Goal: Task Accomplishment & Management: Use online tool/utility

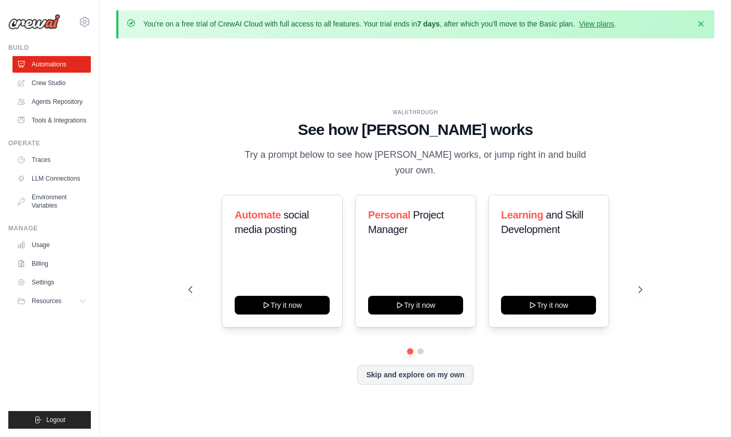
click at [612, 25] on link "View plans" at bounding box center [596, 24] width 35 height 8
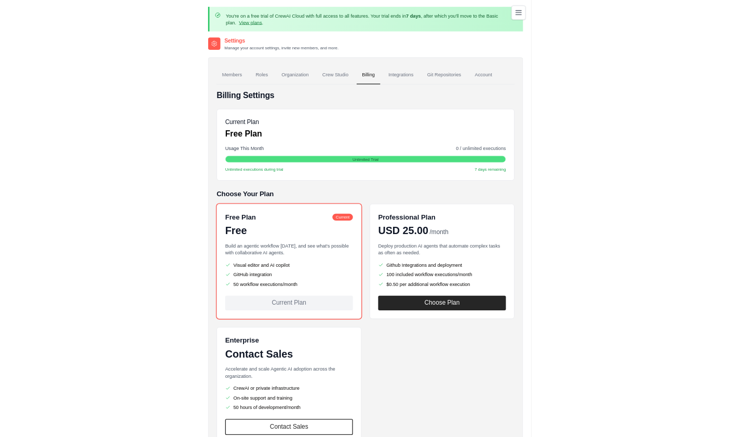
scroll to position [70, 0]
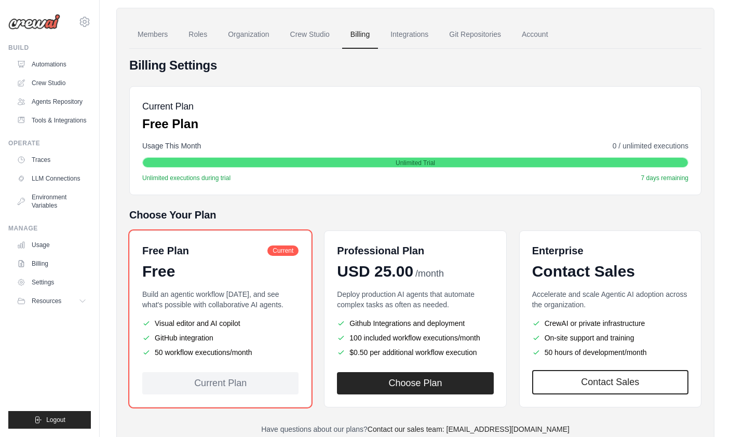
click at [57, 69] on link "Automations" at bounding box center [51, 64] width 78 height 17
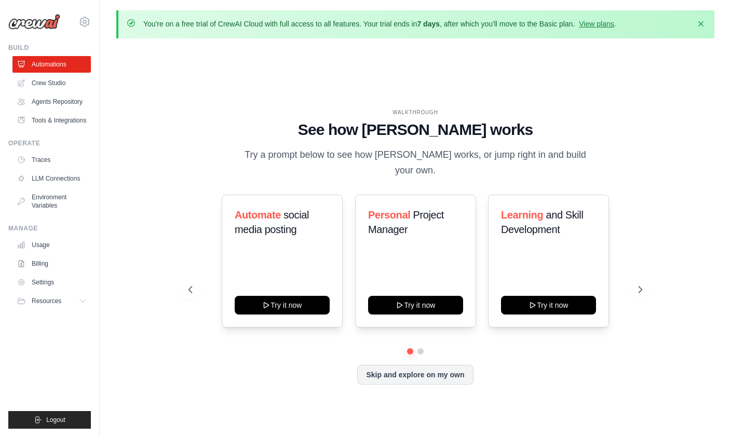
click at [432, 315] on button "Try it now" at bounding box center [415, 305] width 95 height 19
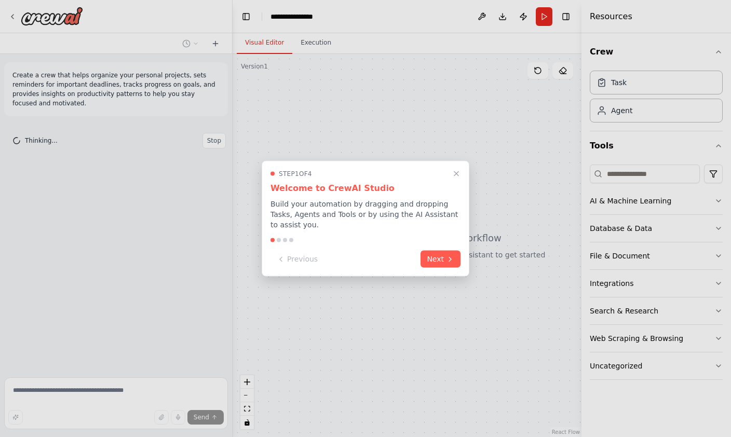
click at [445, 256] on button "Next" at bounding box center [440, 259] width 40 height 17
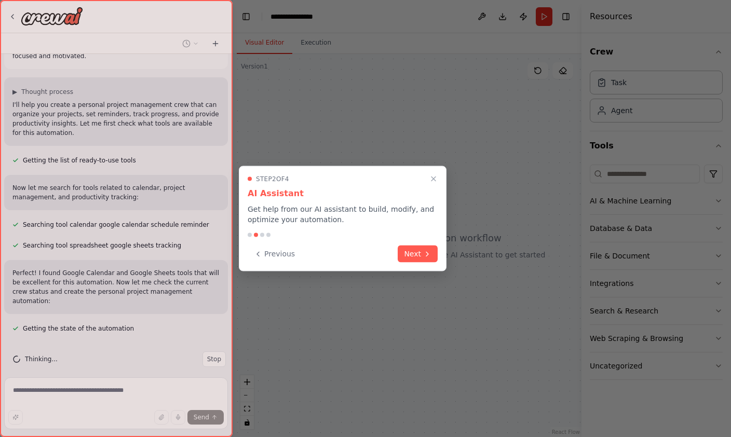
scroll to position [48, 0]
click at [422, 254] on button "Next" at bounding box center [418, 254] width 40 height 17
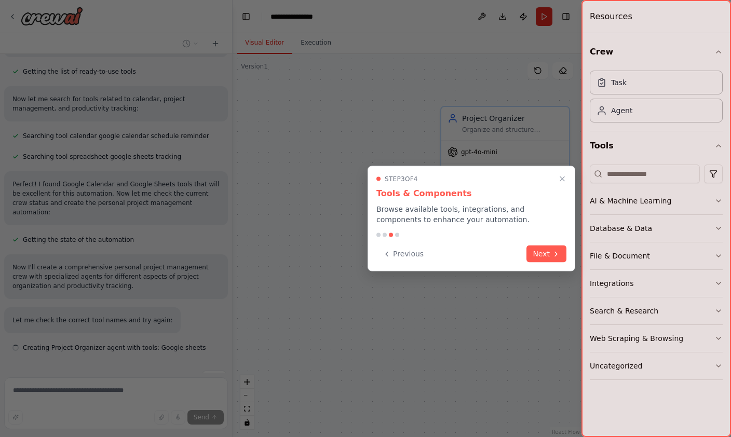
scroll to position [156, 0]
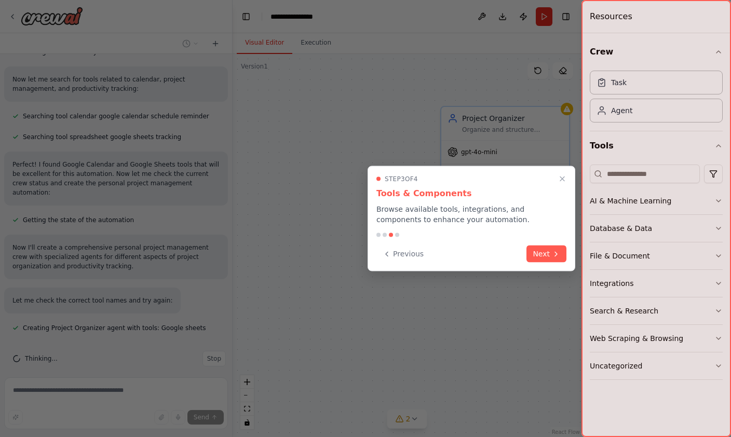
click at [550, 253] on button "Next" at bounding box center [546, 254] width 40 height 17
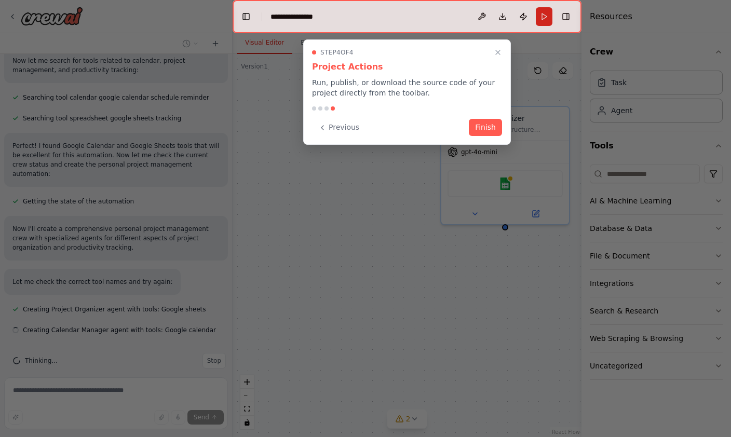
scroll to position [176, 0]
click at [493, 129] on button "Finish" at bounding box center [485, 127] width 33 height 17
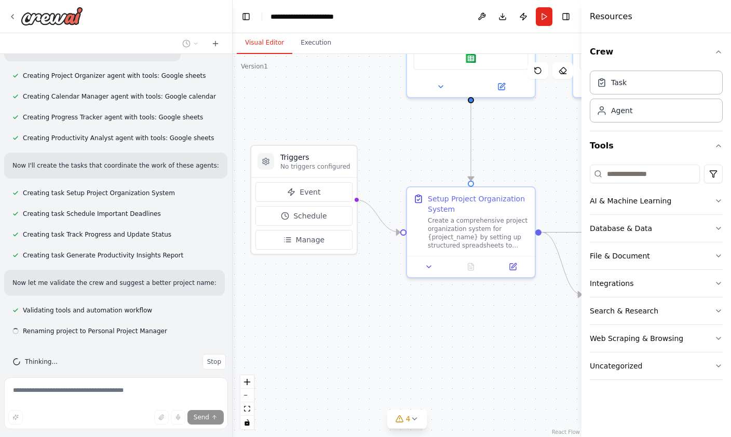
scroll to position [411, 0]
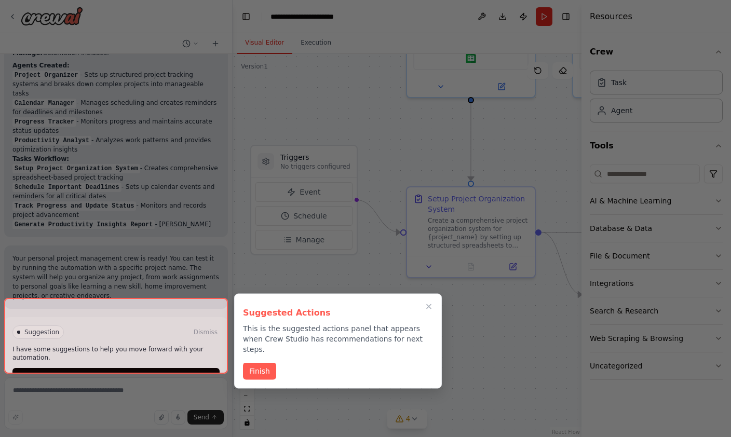
click at [263, 367] on button "Finish" at bounding box center [259, 371] width 33 height 17
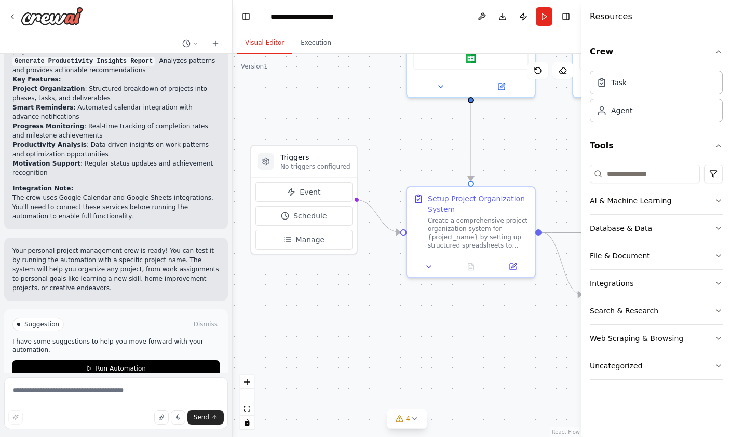
scroll to position [897, 0]
click at [165, 359] on button "Run Automation" at bounding box center [115, 367] width 207 height 17
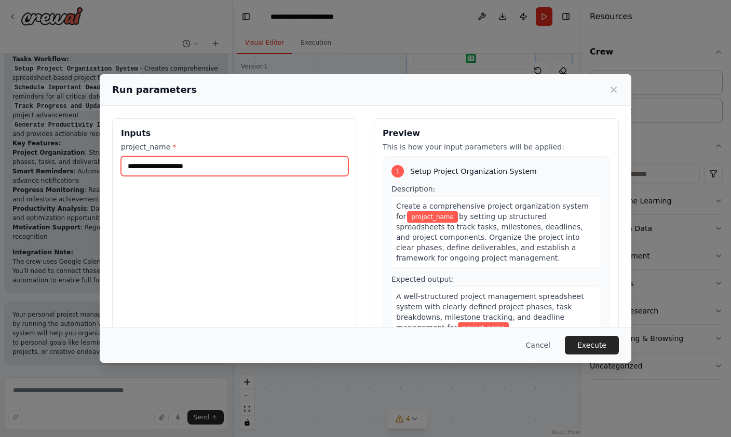
click at [262, 161] on input "project_name *" at bounding box center [234, 166] width 227 height 20
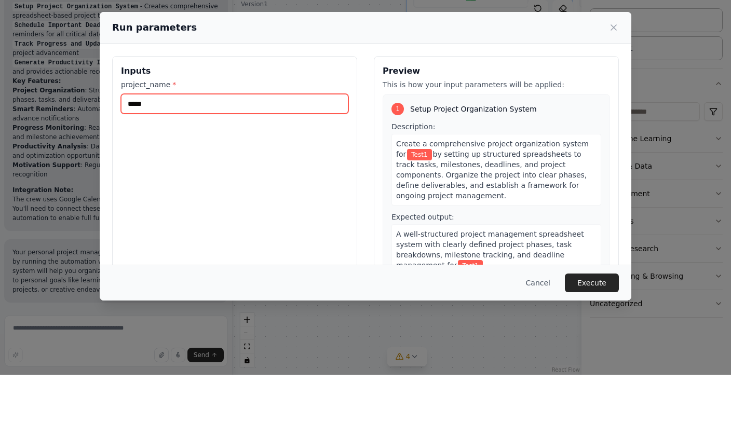
type input "*****"
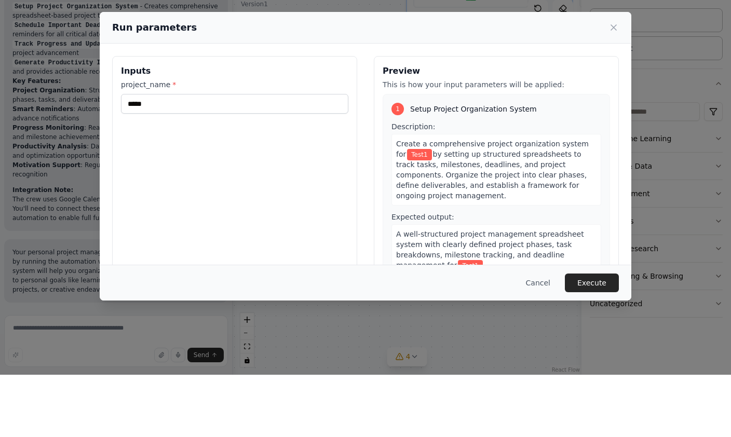
scroll to position [32, 0]
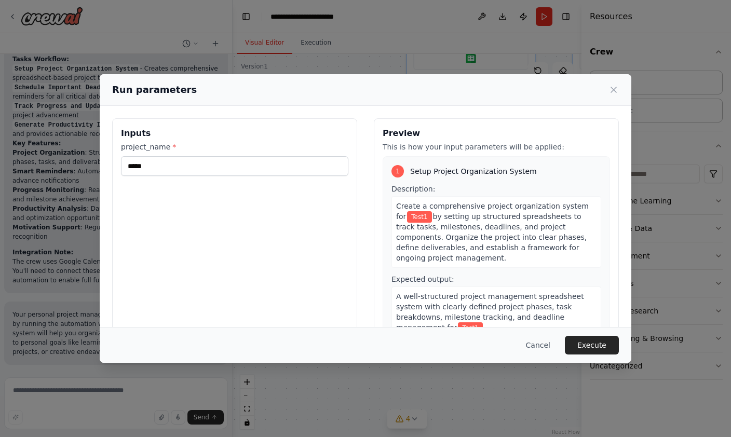
click at [604, 355] on button "Execute" at bounding box center [592, 345] width 54 height 19
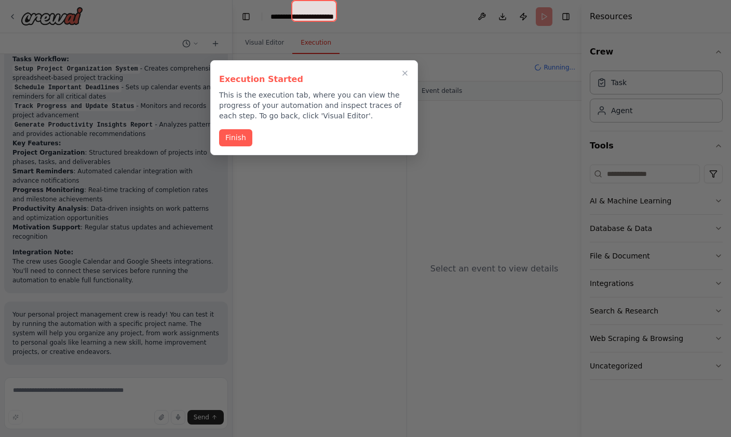
click at [229, 129] on button "Finish" at bounding box center [235, 137] width 33 height 17
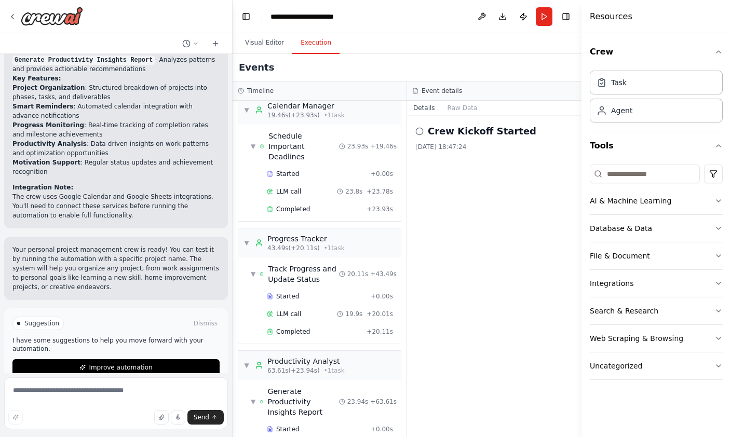
scroll to position [142, 0]
click at [307, 388] on span "Generate Productivity Insights Report" at bounding box center [303, 403] width 71 height 31
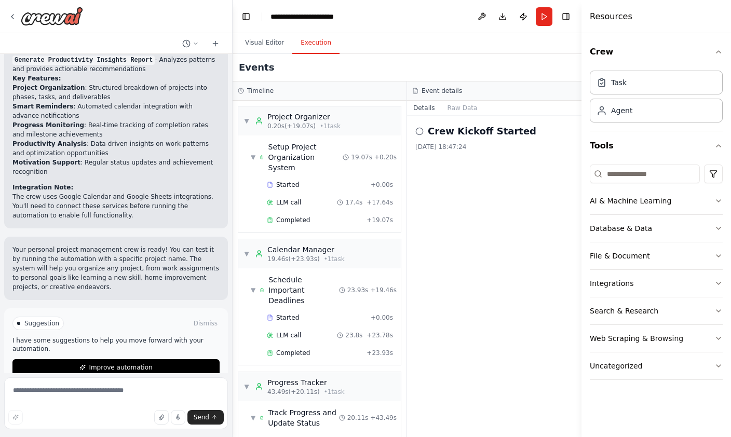
scroll to position [0, 0]
click at [145, 389] on textarea at bounding box center [116, 403] width 224 height 52
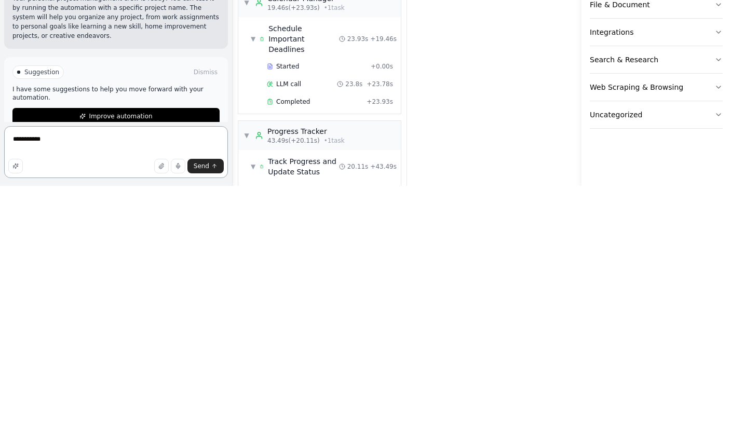
type textarea "**********"
click at [209, 410] on button "Send" at bounding box center [205, 417] width 36 height 15
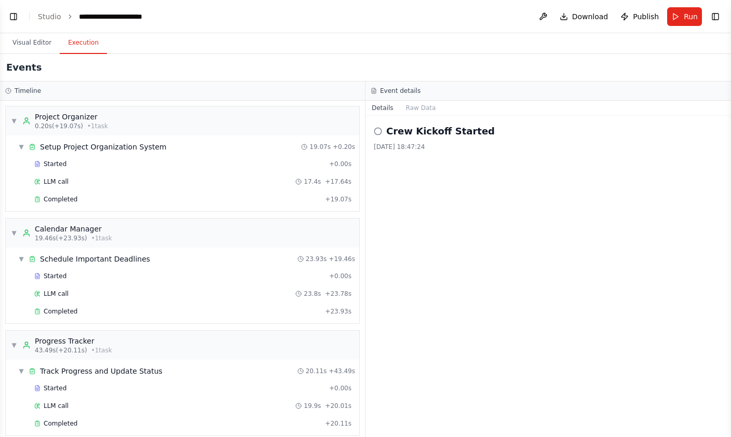
click at [37, 44] on button "Visual Editor" at bounding box center [32, 43] width 56 height 22
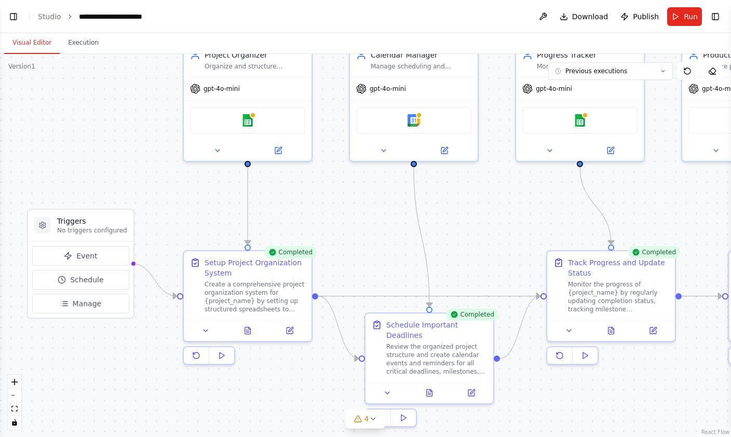
click at [266, 120] on div "Google sheets" at bounding box center [247, 120] width 115 height 27
click at [292, 152] on button at bounding box center [278, 150] width 59 height 12
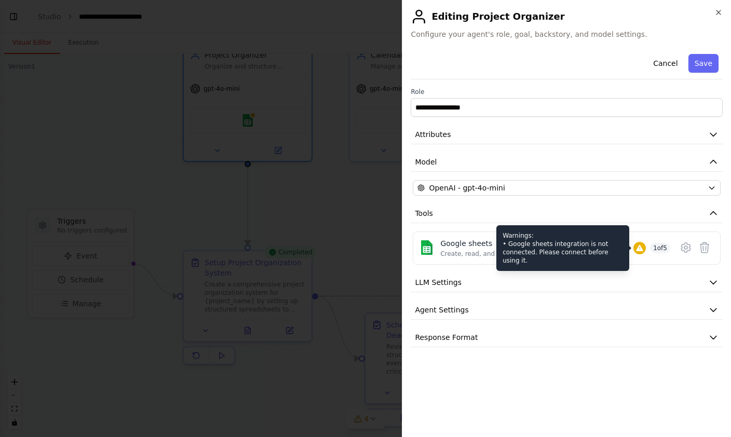
click at [639, 249] on icon at bounding box center [639, 248] width 8 height 8
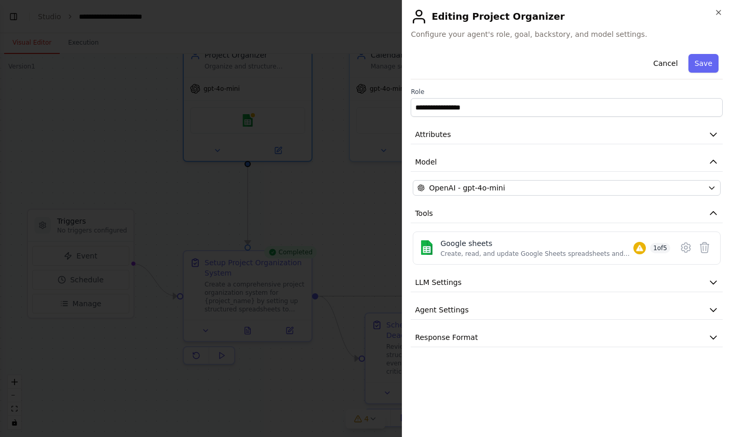
click at [341, 215] on div at bounding box center [365, 218] width 731 height 437
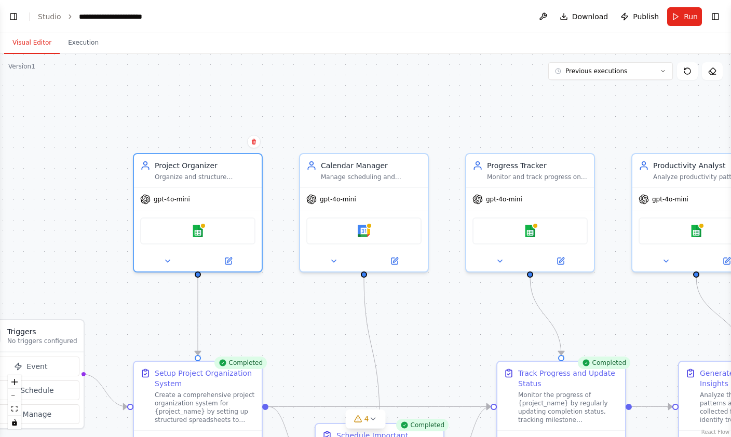
click at [369, 226] on div at bounding box center [369, 226] width 6 height 6
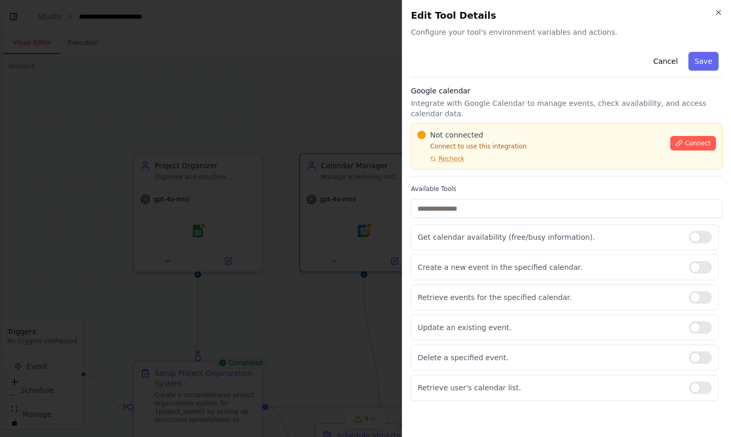
click at [324, 335] on div at bounding box center [365, 218] width 731 height 437
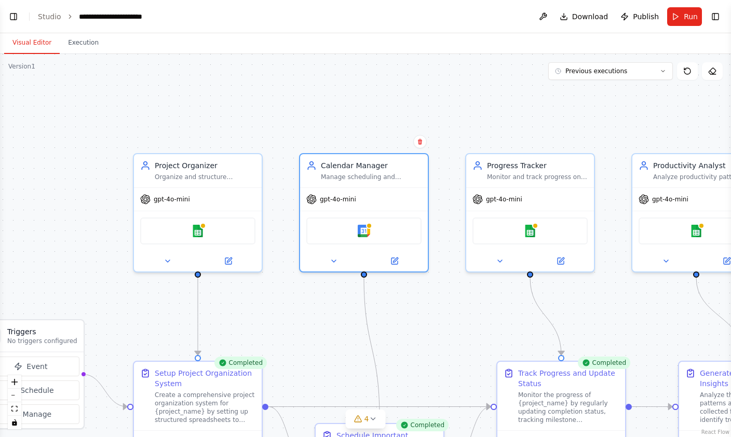
click at [196, 198] on div "gpt-4o-mini" at bounding box center [198, 199] width 128 height 23
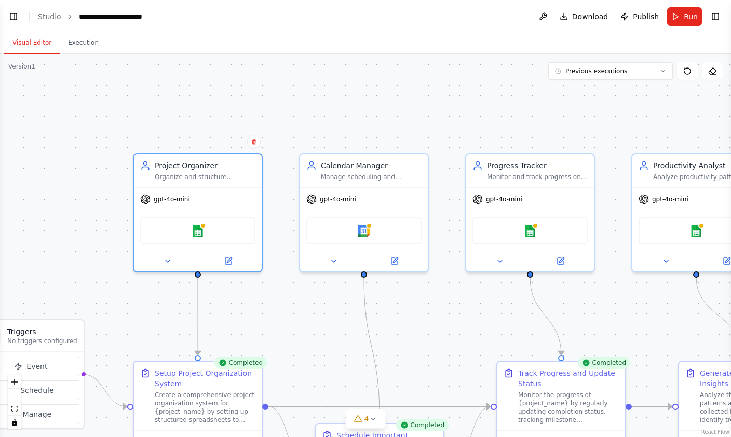
click at [184, 195] on span "gpt-4o-mini" at bounding box center [172, 199] width 36 height 8
click at [238, 256] on button at bounding box center [228, 261] width 59 height 12
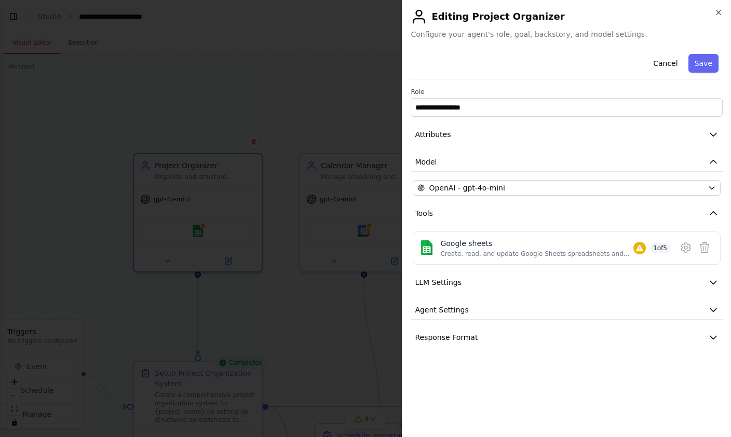
click at [713, 187] on icon "button" at bounding box center [712, 188] width 8 height 8
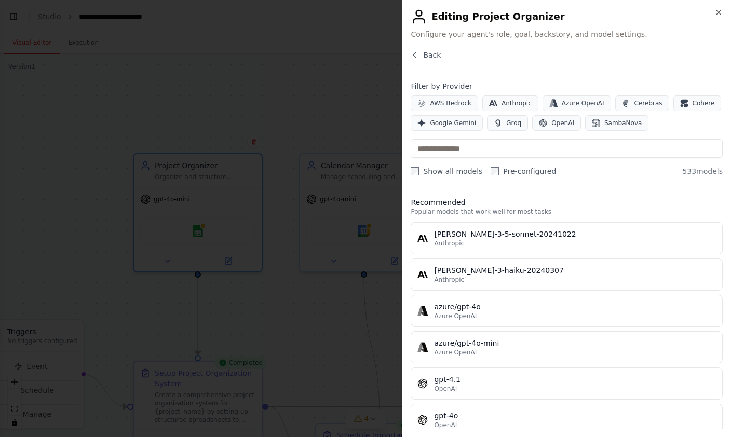
click at [725, 10] on div "Close Editing Project Organizer Configure your agent's role, goal, backstory, a…" at bounding box center [566, 218] width 329 height 437
click at [722, 15] on icon "button" at bounding box center [718, 12] width 8 height 8
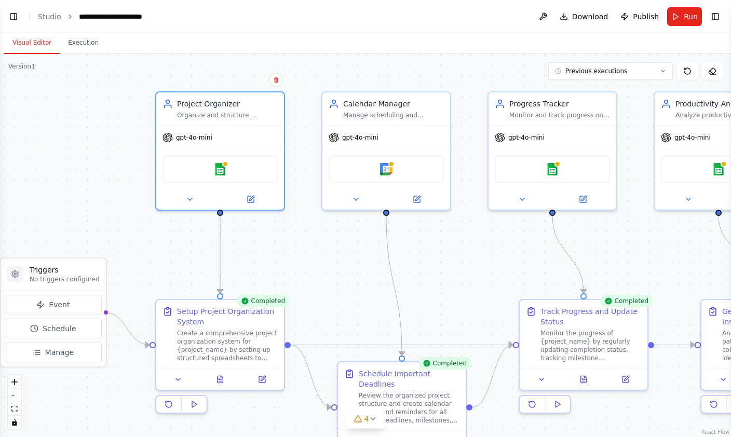
click at [55, 13] on link "Studio" at bounding box center [49, 16] width 23 height 8
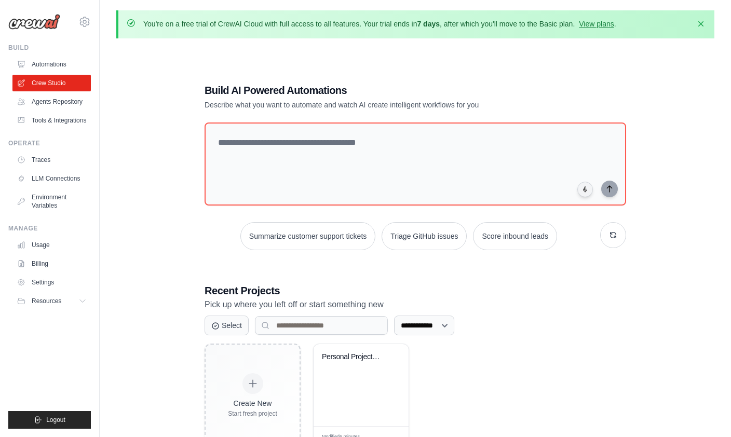
click at [708, 25] on button "Dismiss" at bounding box center [700, 24] width 17 height 17
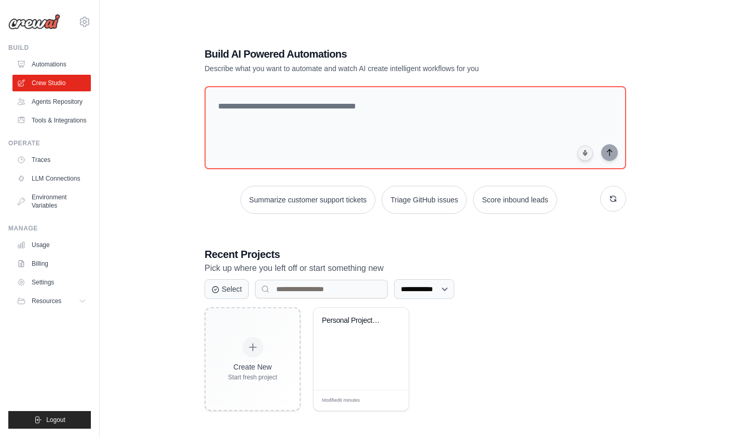
click at [58, 66] on link "Automations" at bounding box center [51, 64] width 78 height 17
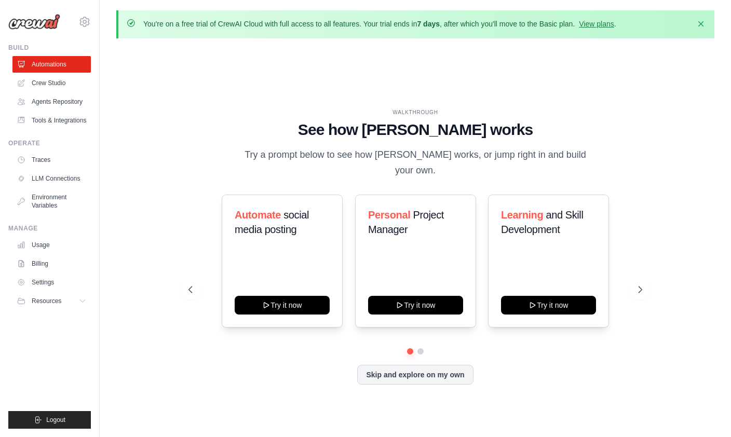
click at [454, 385] on button "Skip and explore on my own" at bounding box center [415, 375] width 116 height 20
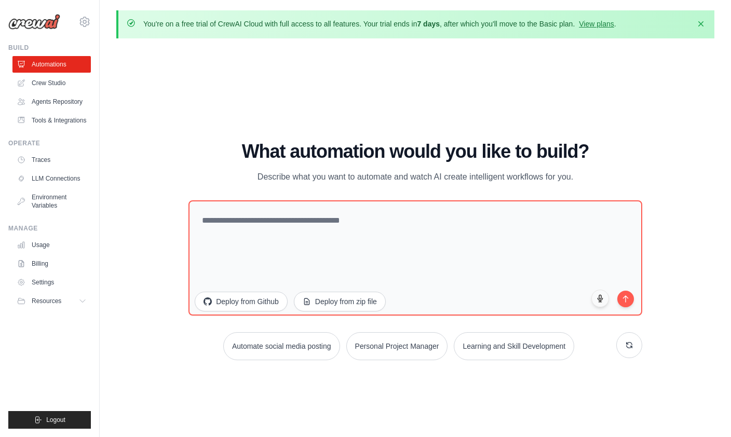
click at [89, 17] on icon at bounding box center [84, 22] width 12 height 12
click at [78, 57] on span at bounding box center [29, 64] width 99 height 21
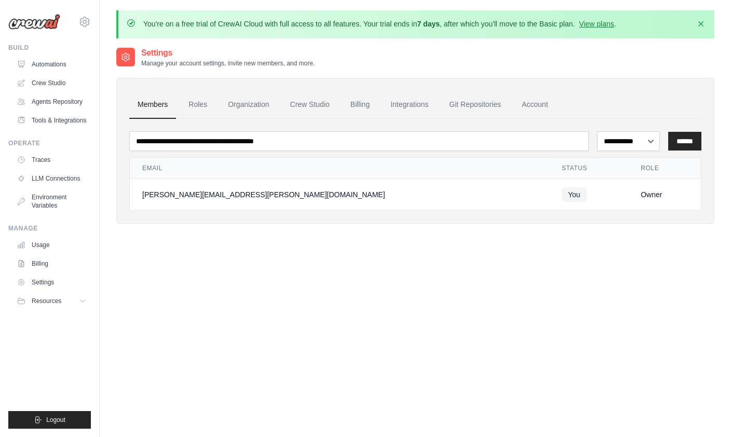
click at [689, 139] on input "******" at bounding box center [684, 141] width 33 height 19
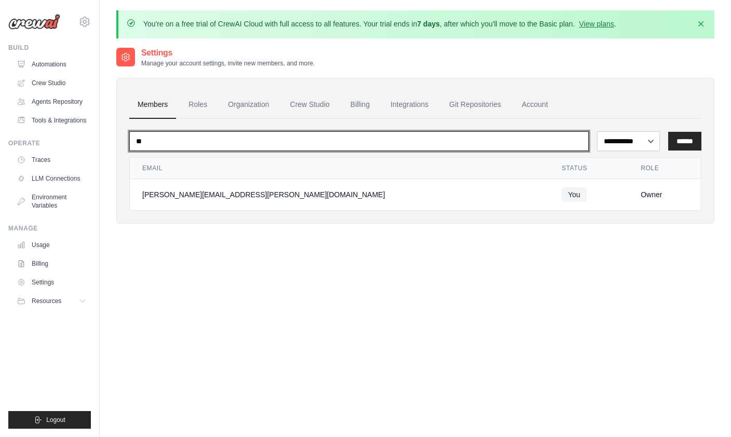
type input "*"
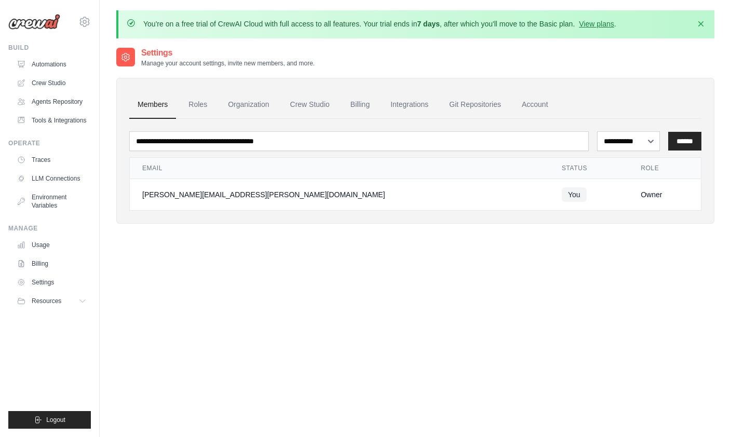
click at [644, 58] on div "Settings Manage your account settings, invite new members, and more." at bounding box center [415, 57] width 598 height 21
click at [196, 101] on link "Roles" at bounding box center [197, 105] width 35 height 28
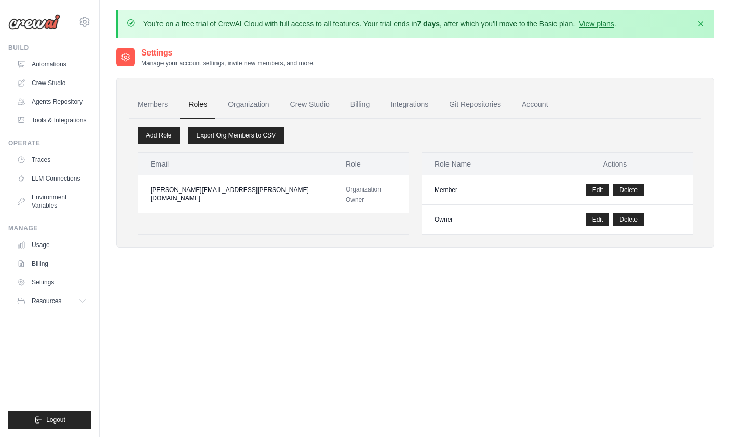
click at [252, 108] on link "Organization" at bounding box center [249, 105] width 58 height 28
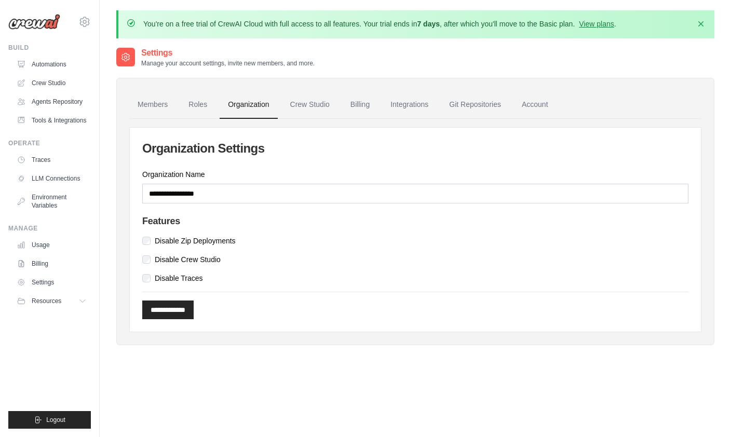
click at [319, 103] on link "Crew Studio" at bounding box center [310, 105] width 56 height 28
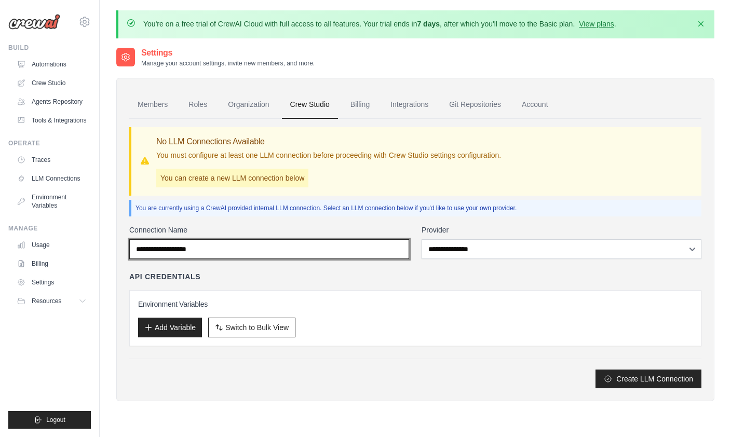
click at [361, 252] on input "Connection Name" at bounding box center [269, 249] width 280 height 20
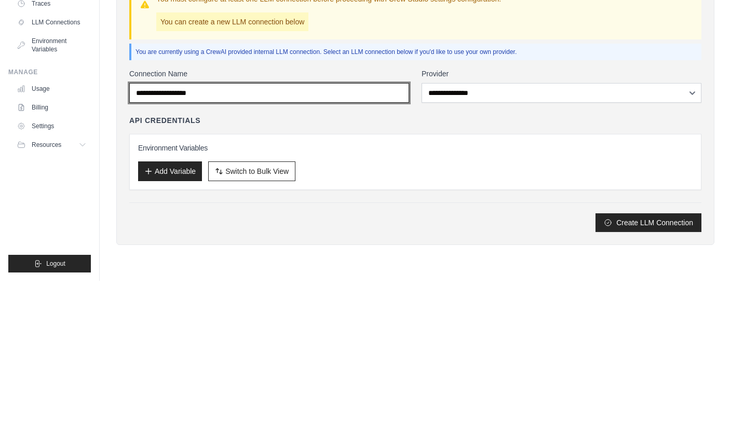
click at [385, 239] on input "Connection Name" at bounding box center [269, 249] width 280 height 20
click at [290, 239] on input "Connection Name" at bounding box center [269, 249] width 280 height 20
type input "**********"
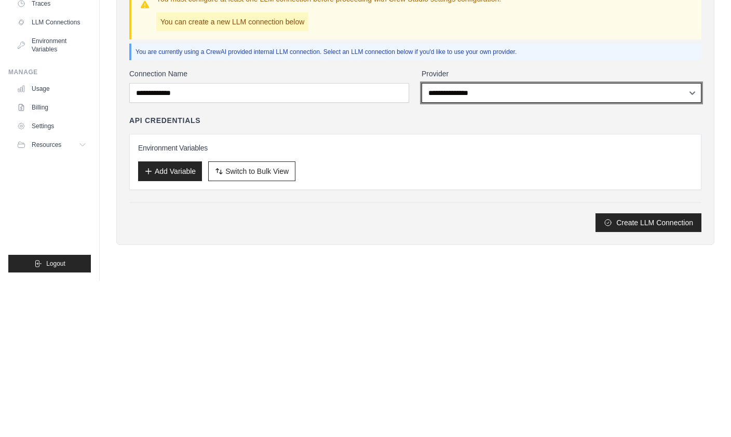
click at [524, 239] on select "**********" at bounding box center [562, 249] width 280 height 20
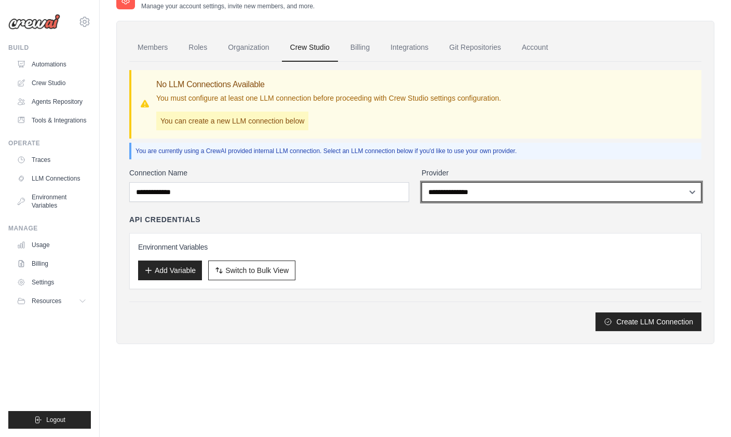
select select "******"
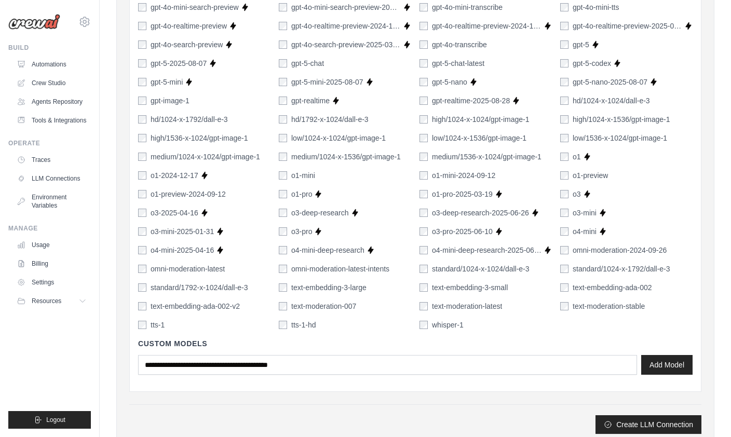
scroll to position [682, 0]
click at [669, 424] on button "Create LLM Connection" at bounding box center [648, 425] width 106 height 19
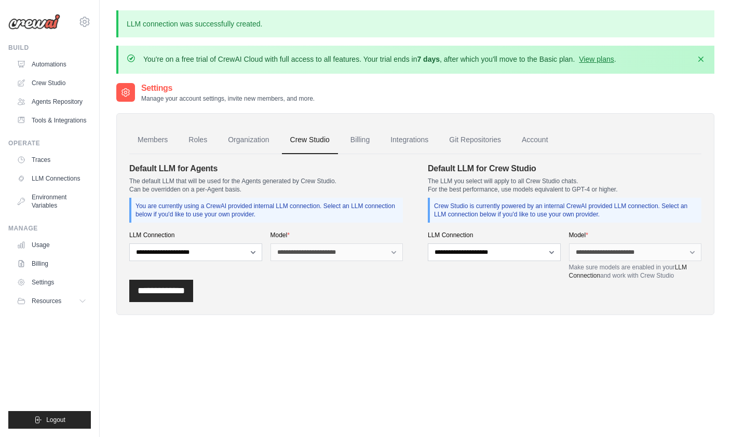
click at [418, 146] on link "Integrations" at bounding box center [409, 140] width 55 height 28
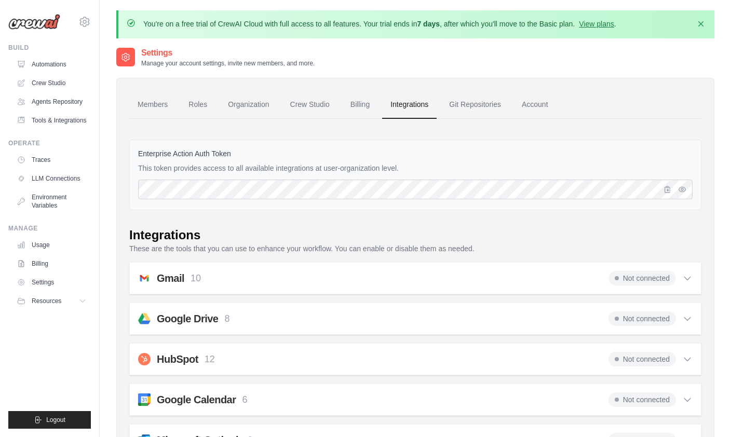
click at [70, 174] on link "LLM Connections" at bounding box center [51, 178] width 78 height 17
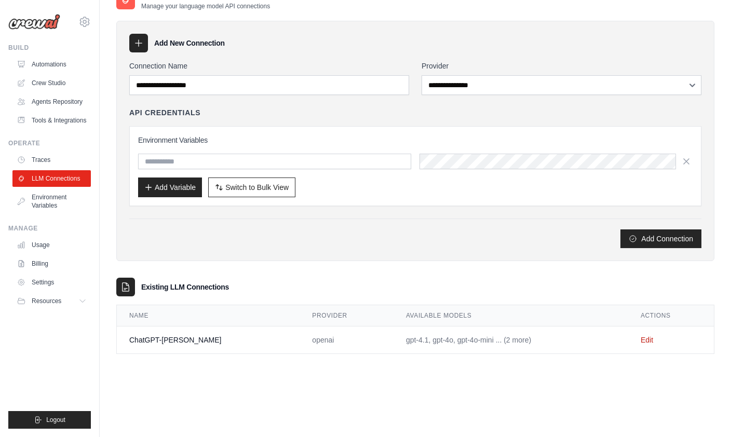
scroll to position [57, 0]
click at [641, 340] on link "Edit" at bounding box center [647, 340] width 12 height 8
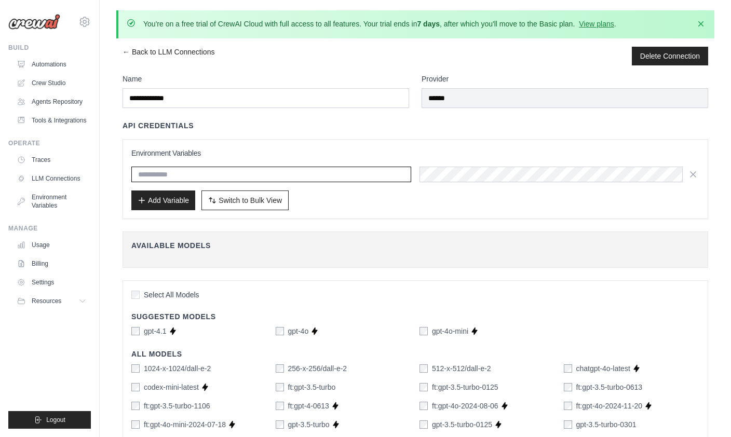
click at [340, 173] on input "text" at bounding box center [271, 175] width 280 height 16
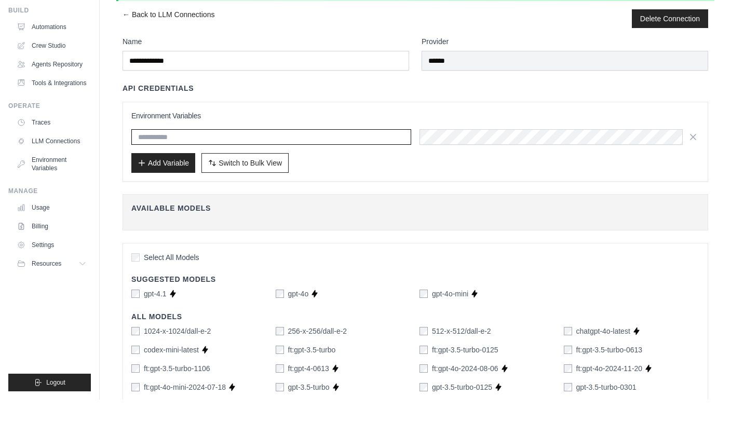
scroll to position [37, 0]
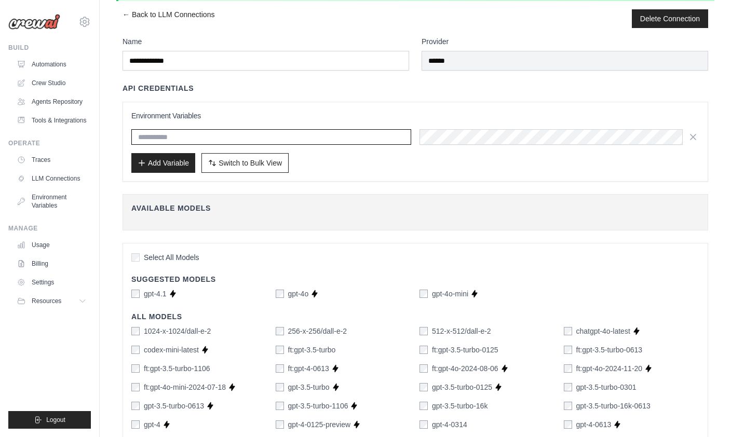
click at [382, 140] on input "text" at bounding box center [271, 137] width 280 height 16
click at [365, 139] on input "***" at bounding box center [271, 137] width 280 height 16
click at [269, 132] on input "***" at bounding box center [271, 137] width 280 height 16
type input "*"
click at [193, 135] on input "**********" at bounding box center [271, 137] width 280 height 16
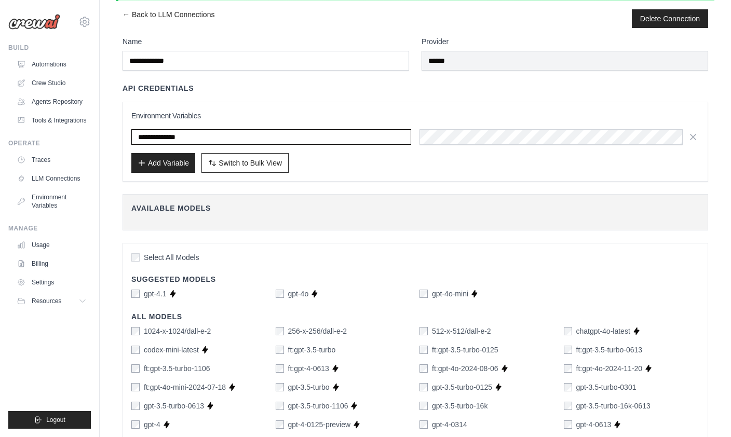
type input "**********"
click at [174, 162] on button "Add Variable" at bounding box center [163, 163] width 64 height 20
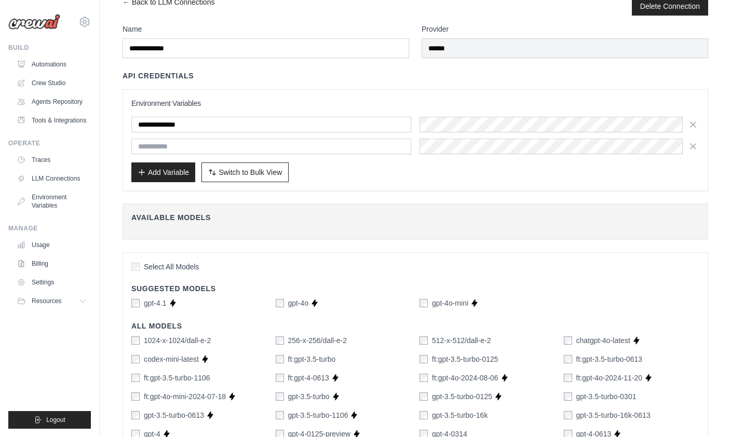
scroll to position [0, 0]
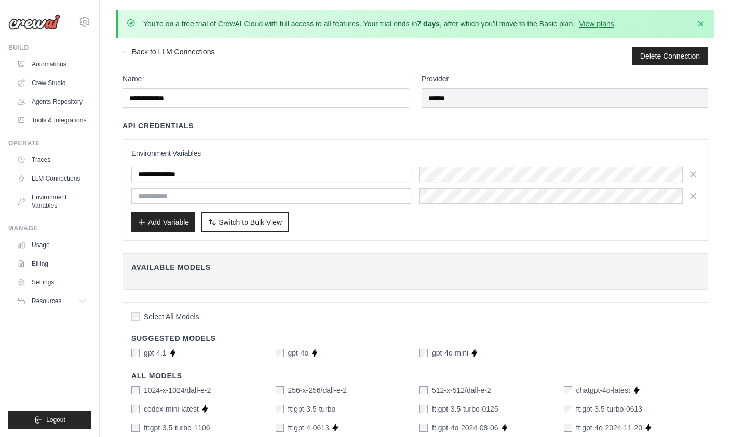
click at [704, 20] on icon "button" at bounding box center [701, 24] width 10 height 10
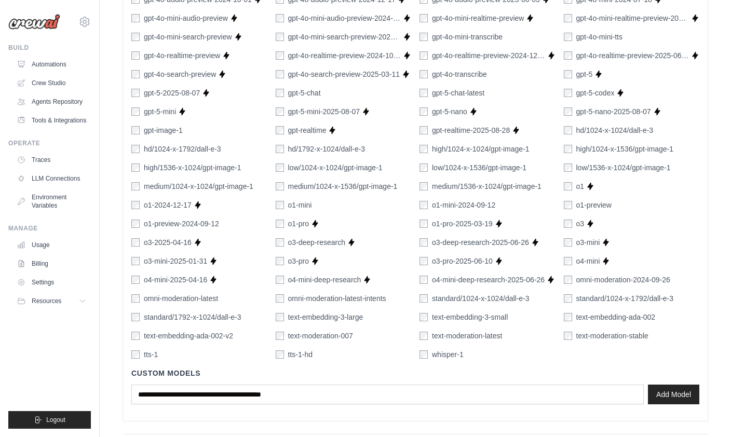
scroll to position [568, 0]
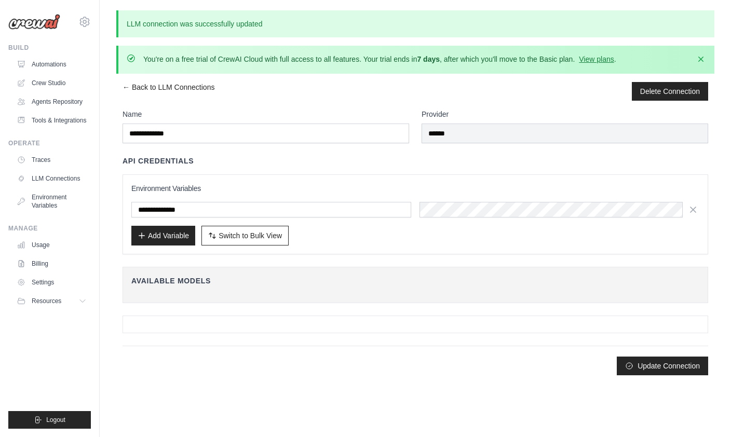
scroll to position [0, 0]
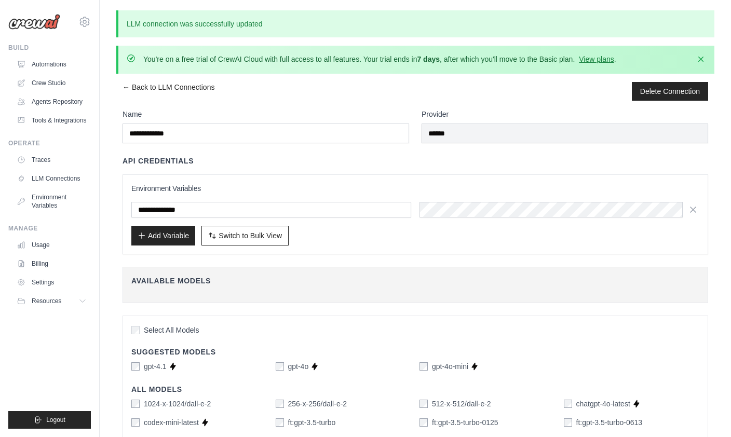
click at [707, 56] on button "Dismiss" at bounding box center [700, 59] width 17 height 17
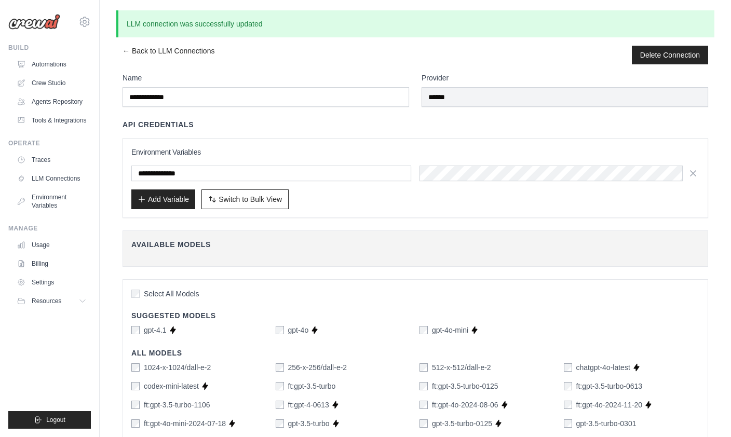
click at [197, 50] on link "← Back to LLM Connections" at bounding box center [169, 55] width 92 height 19
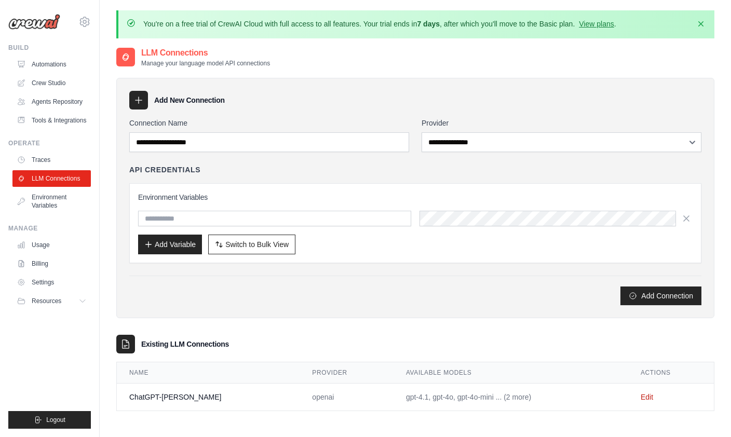
click at [140, 96] on icon at bounding box center [138, 100] width 10 height 10
click at [701, 20] on icon "button" at bounding box center [701, 24] width 10 height 10
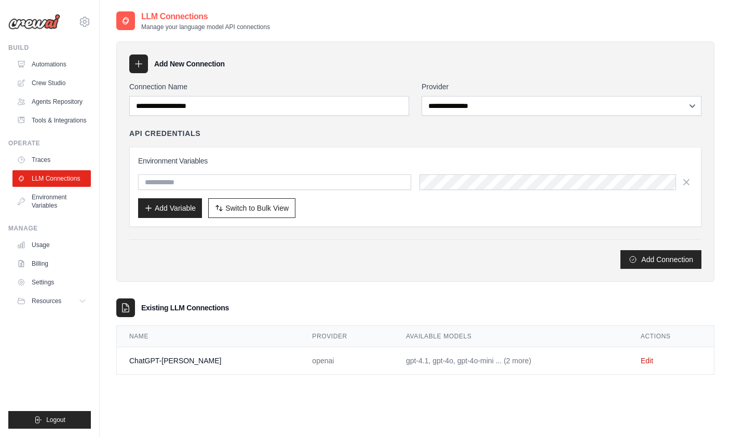
click at [51, 64] on link "Automations" at bounding box center [51, 64] width 78 height 17
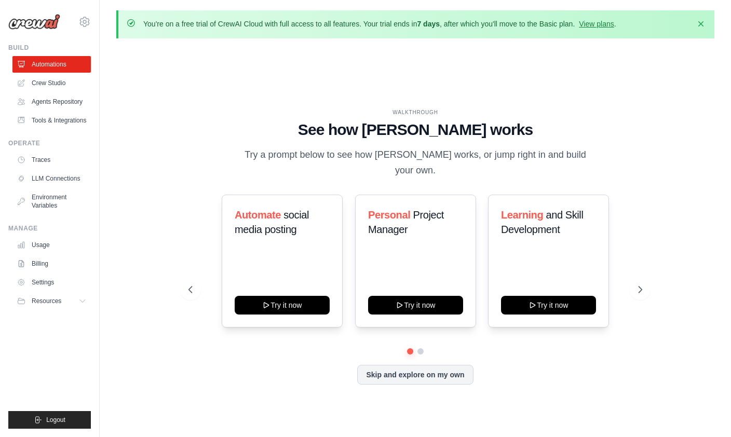
click at [69, 105] on link "Agents Repository" at bounding box center [51, 101] width 78 height 17
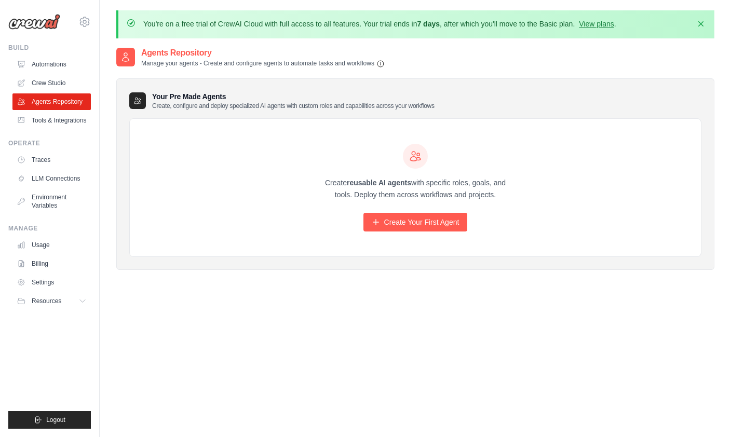
click at [60, 85] on link "Crew Studio" at bounding box center [51, 83] width 78 height 17
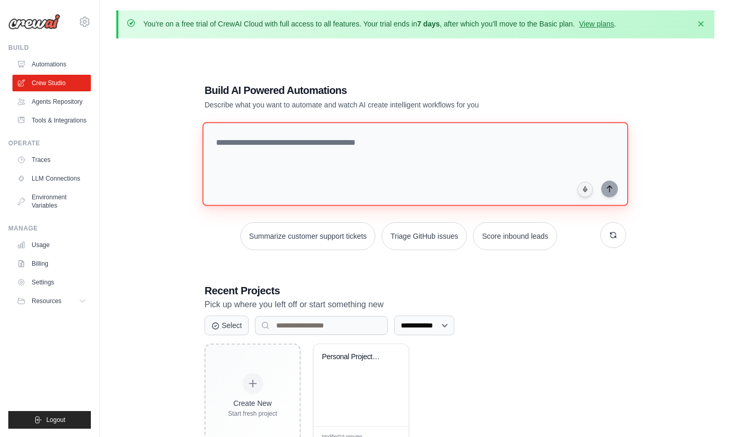
click at [361, 158] on textarea at bounding box center [415, 164] width 426 height 84
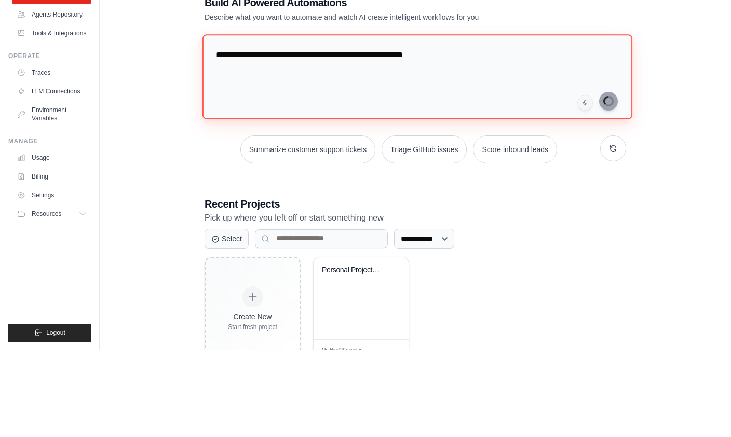
click at [461, 121] on textarea "**********" at bounding box center [417, 163] width 430 height 85
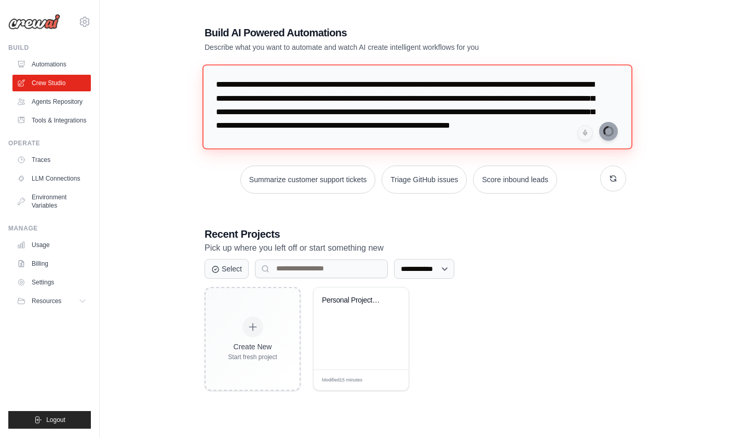
click at [359, 113] on textarea "**********" at bounding box center [417, 106] width 430 height 85
click at [476, 125] on textarea "**********" at bounding box center [417, 106] width 430 height 85
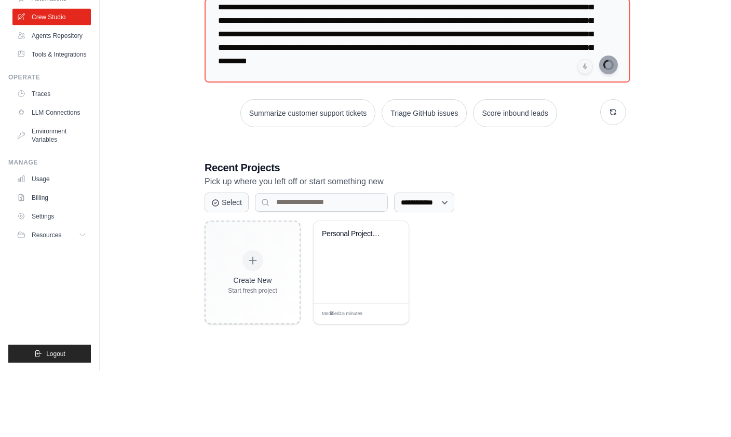
scroll to position [89, 0]
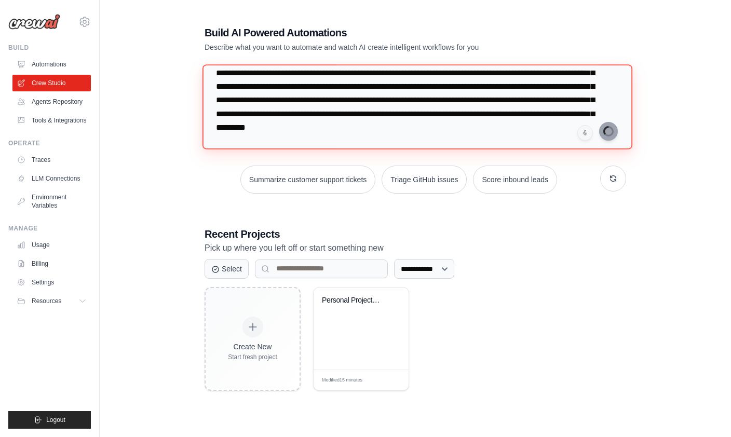
type textarea "**********"
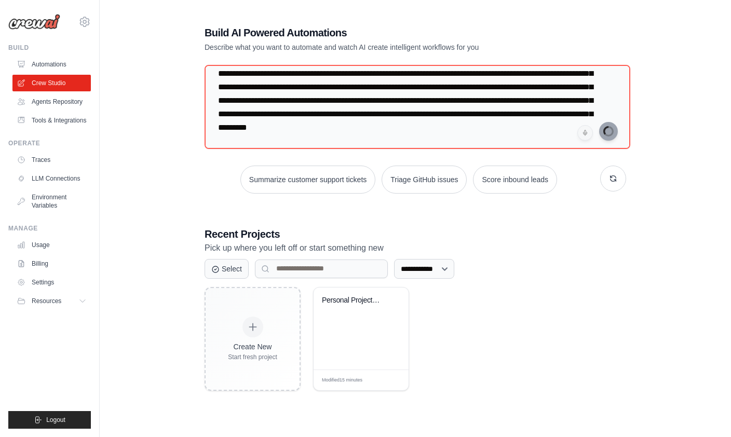
click at [257, 322] on icon at bounding box center [253, 327] width 10 height 10
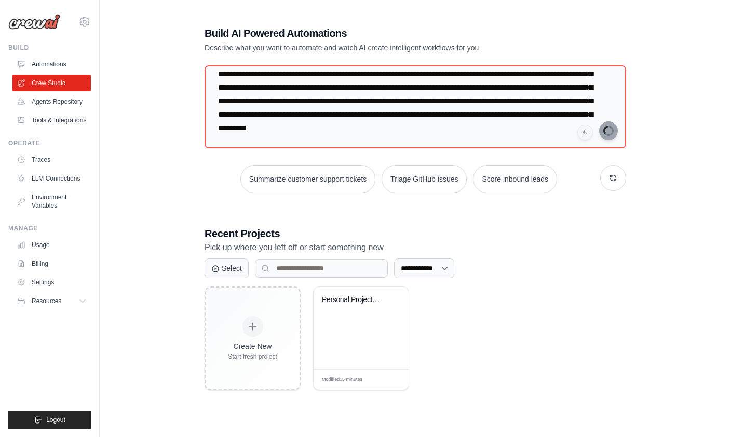
click at [55, 116] on link "Tools & Integrations" at bounding box center [51, 120] width 78 height 17
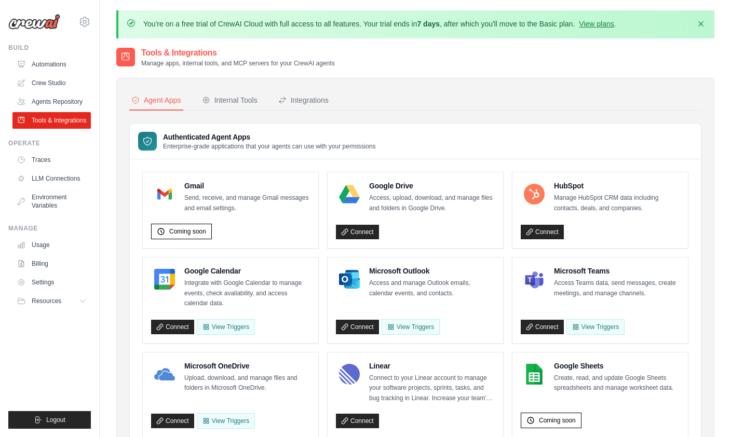
click at [250, 211] on p "Send, receive, and manage Gmail messages and email settings." at bounding box center [247, 203] width 126 height 20
click at [196, 236] on div "Coming soon" at bounding box center [181, 232] width 61 height 16
click at [229, 96] on div "Internal Tools" at bounding box center [230, 100] width 56 height 10
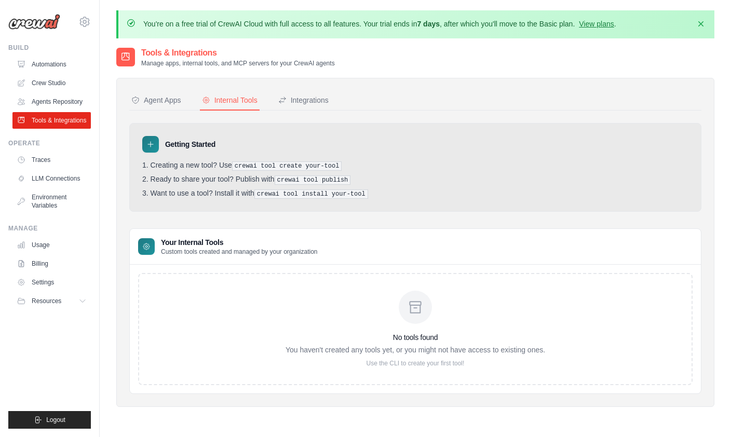
click at [154, 97] on div "Agent Apps" at bounding box center [156, 100] width 50 height 10
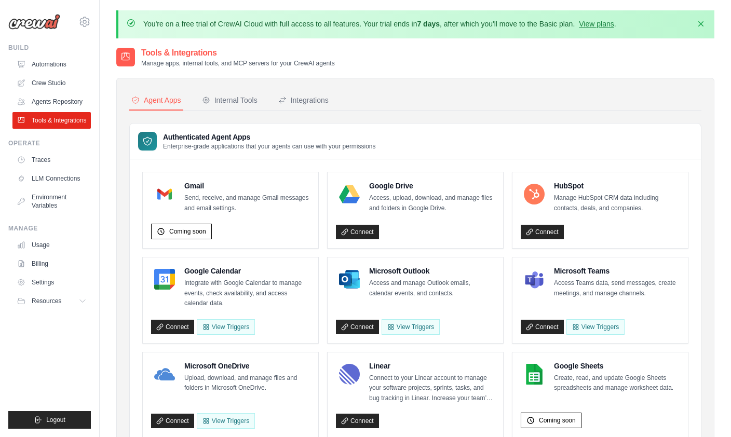
click at [302, 96] on div "Integrations" at bounding box center [303, 100] width 50 height 10
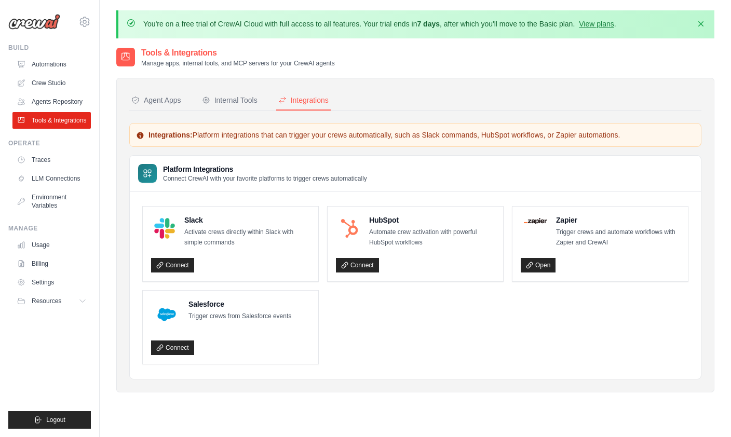
click at [160, 102] on div "Agent Apps" at bounding box center [156, 100] width 50 height 10
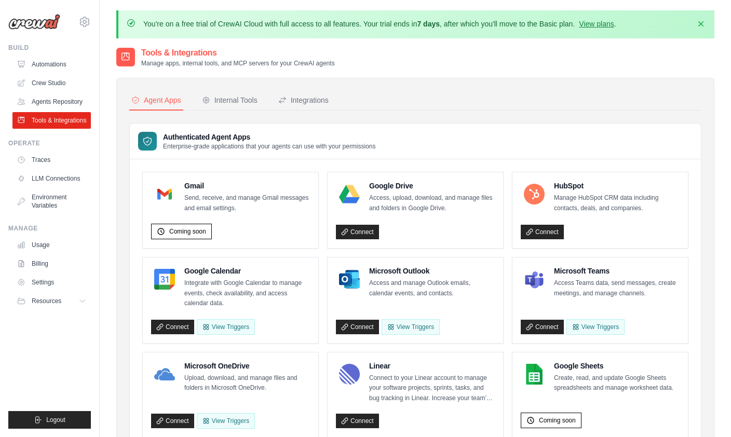
click at [51, 102] on link "Agents Repository" at bounding box center [51, 101] width 78 height 17
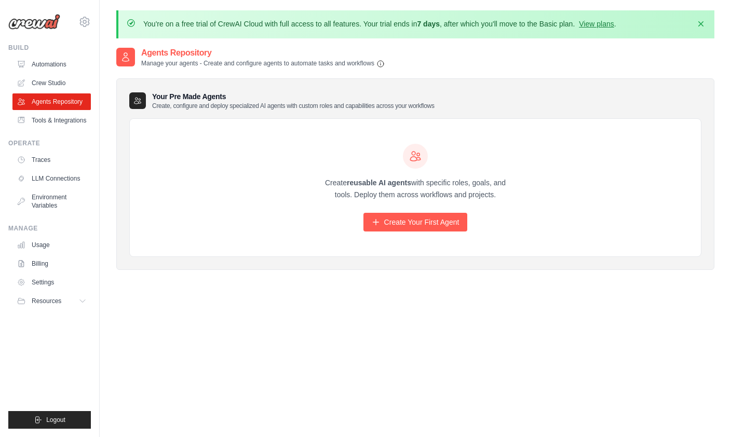
click at [42, 82] on link "Crew Studio" at bounding box center [51, 83] width 78 height 17
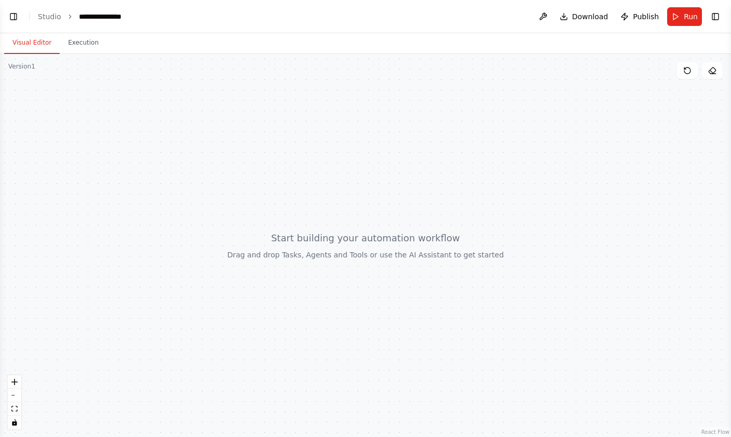
click at [90, 47] on button "Execution" at bounding box center [83, 43] width 47 height 22
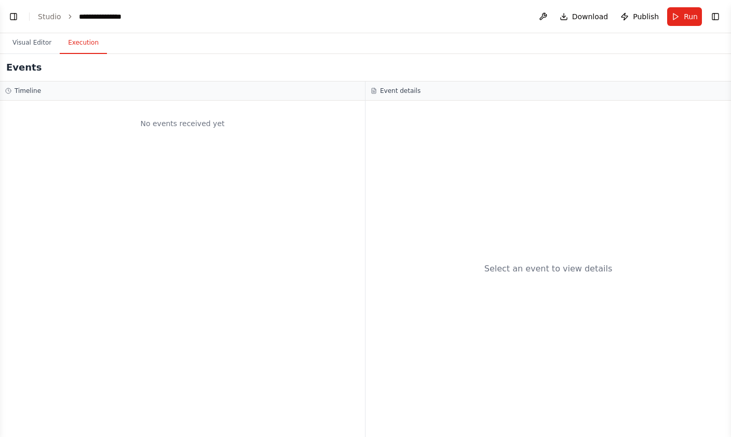
click at [38, 41] on button "Visual Editor" at bounding box center [32, 43] width 56 height 22
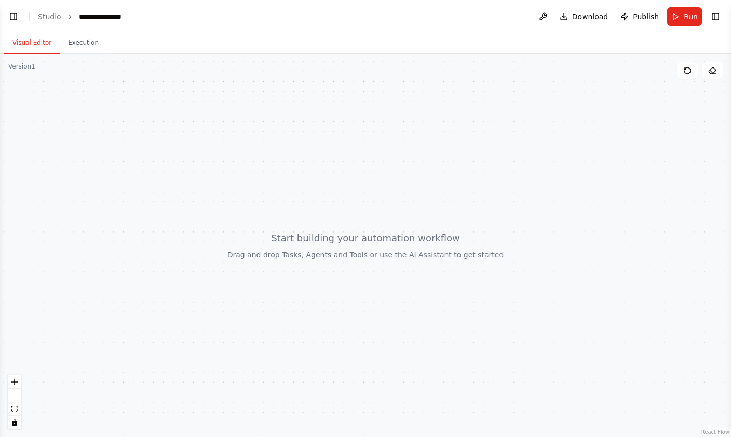
click at [547, 15] on button at bounding box center [543, 16] width 17 height 19
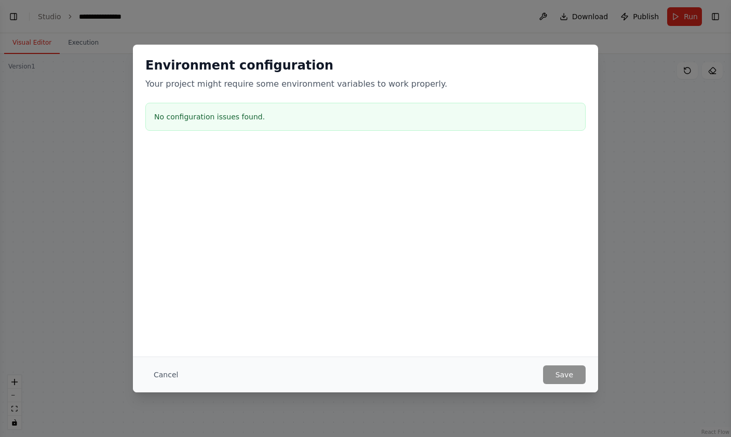
click at [164, 374] on button "Cancel" at bounding box center [165, 374] width 41 height 19
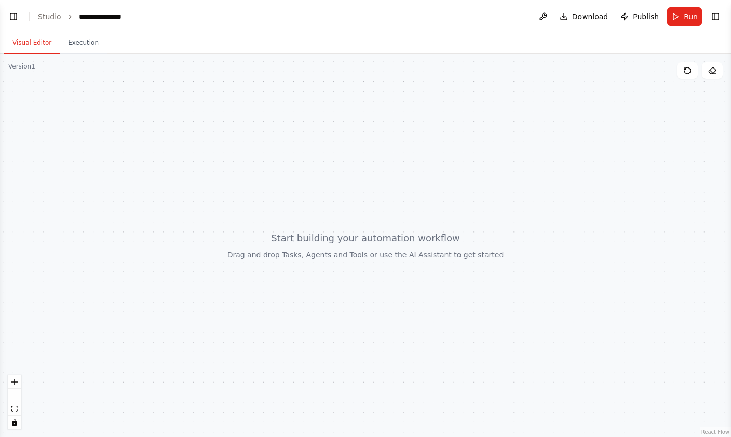
click at [718, 18] on button "Toggle Right Sidebar" at bounding box center [715, 16] width 15 height 15
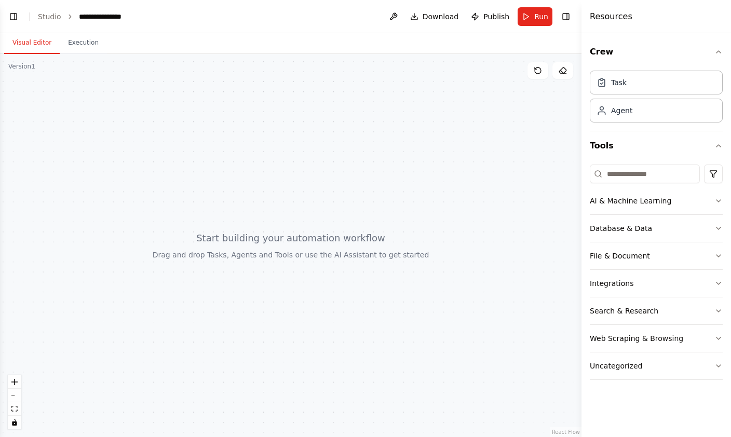
click at [12, 19] on button "Toggle Left Sidebar" at bounding box center [13, 16] width 15 height 15
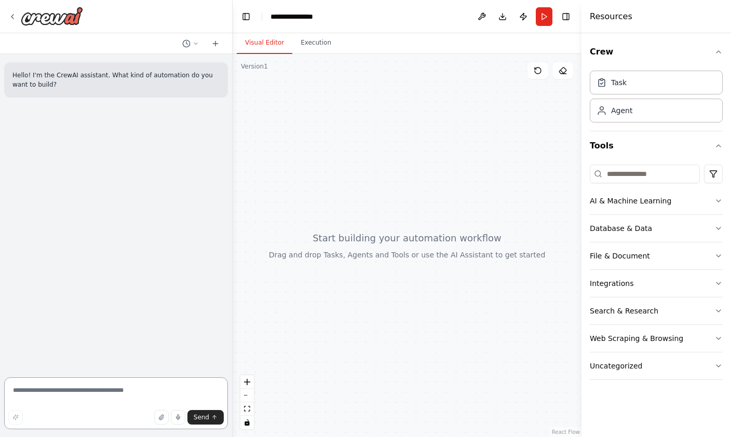
click at [42, 386] on textarea at bounding box center [116, 403] width 224 height 52
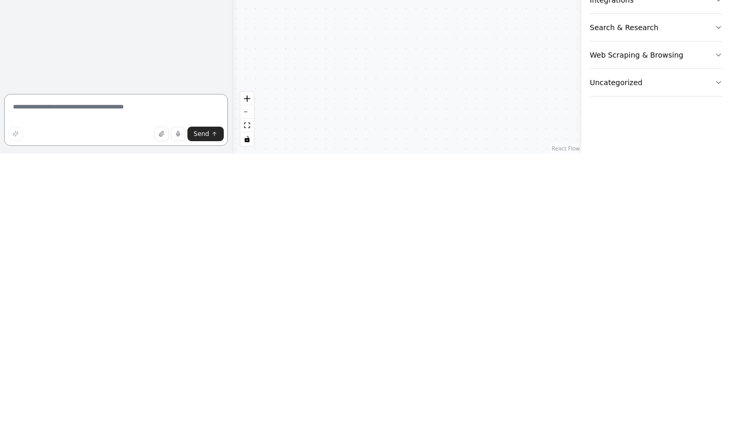
scroll to position [32, 0]
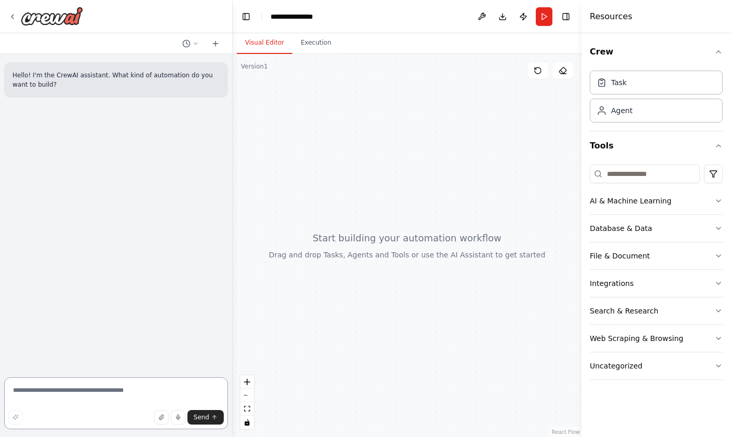
click at [67, 395] on textarea at bounding box center [116, 403] width 224 height 52
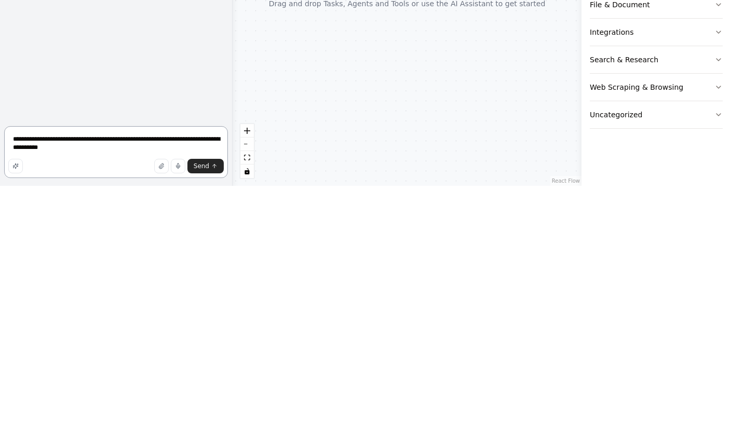
click at [177, 377] on textarea "**********" at bounding box center [116, 403] width 224 height 52
click at [125, 377] on textarea "**********" at bounding box center [116, 403] width 224 height 52
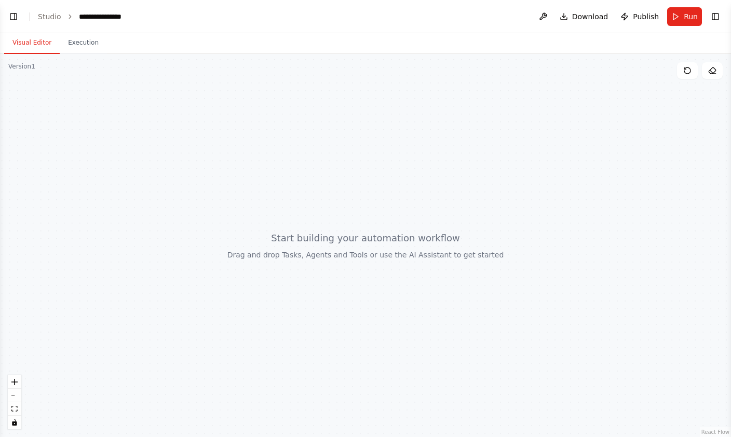
scroll to position [0, 0]
click at [12, 13] on button "Toggle Left Sidebar" at bounding box center [13, 16] width 15 height 15
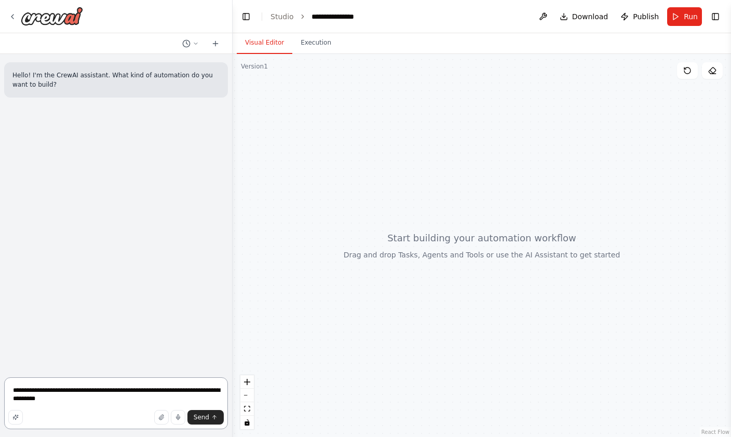
click at [124, 402] on textarea "**********" at bounding box center [116, 403] width 224 height 52
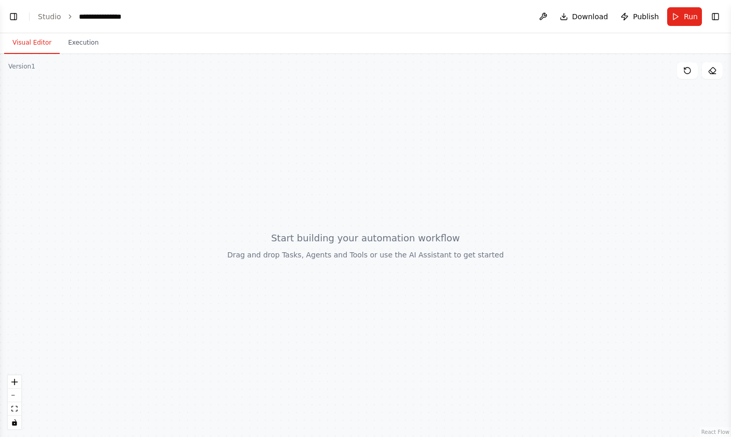
click at [9, 23] on button "Toggle Left Sidebar" at bounding box center [13, 16] width 15 height 15
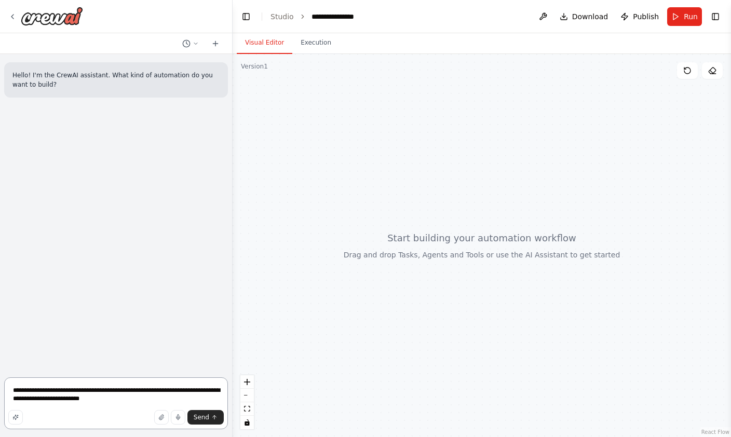
click at [142, 404] on textarea "**********" at bounding box center [116, 403] width 224 height 52
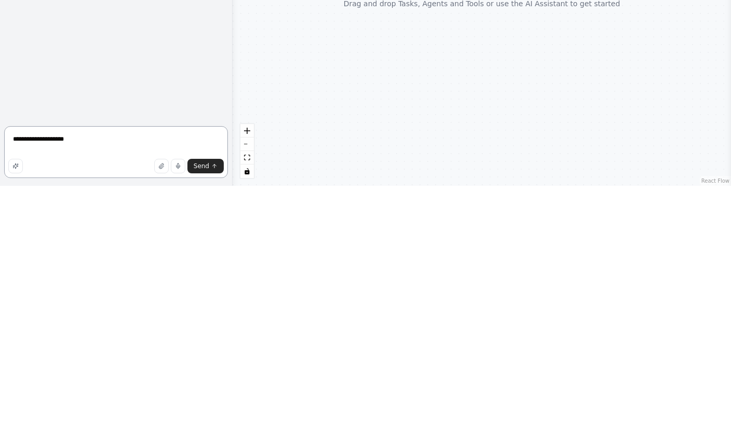
type textarea "*******"
click at [57, 377] on textarea at bounding box center [116, 403] width 224 height 52
paste textarea "**********"
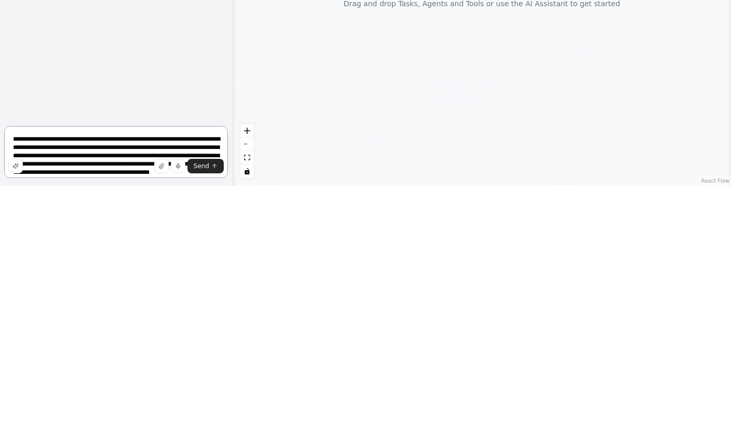
scroll to position [313, 0]
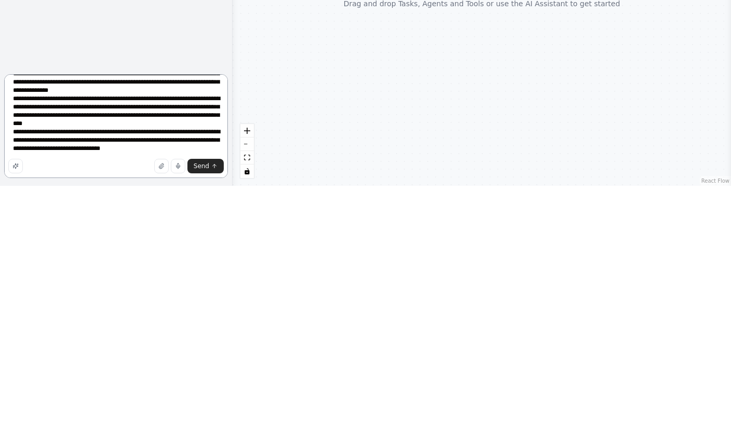
type textarea "**********"
click at [207, 413] on span "Send" at bounding box center [202, 417] width 16 height 8
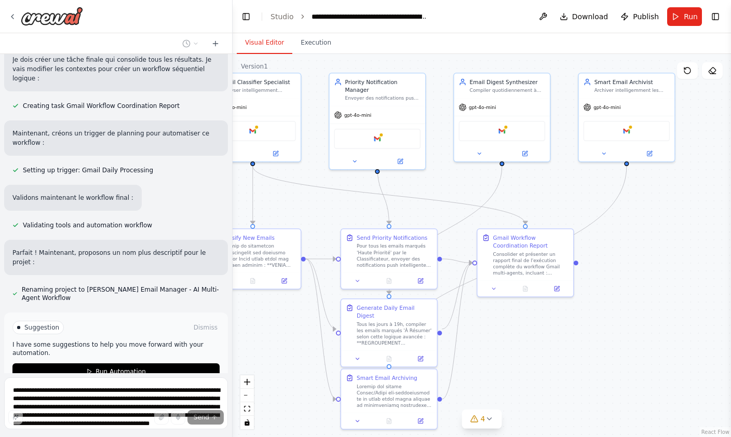
scroll to position [1556, 0]
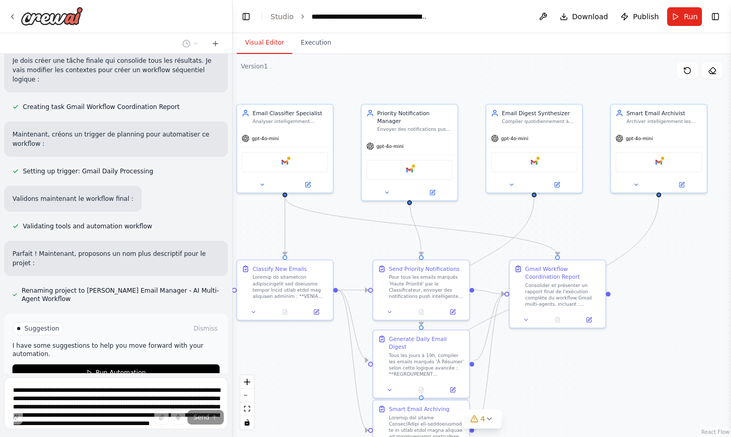
click at [295, 152] on div "Google gmail" at bounding box center [284, 162] width 87 height 20
click at [288, 157] on img at bounding box center [284, 161] width 9 height 9
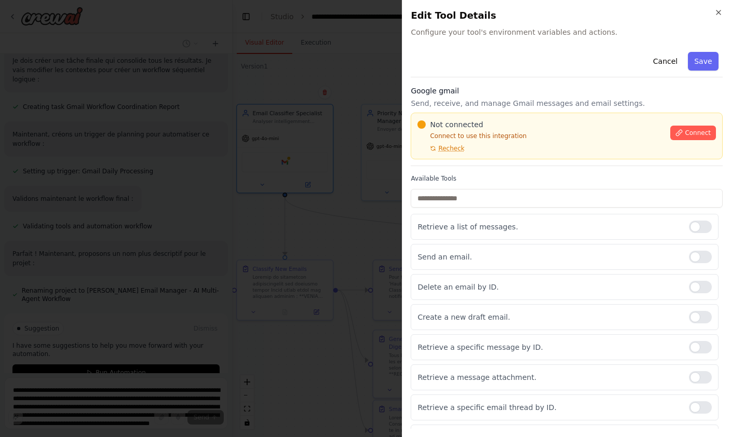
click at [697, 128] on button "Connect" at bounding box center [693, 133] width 46 height 15
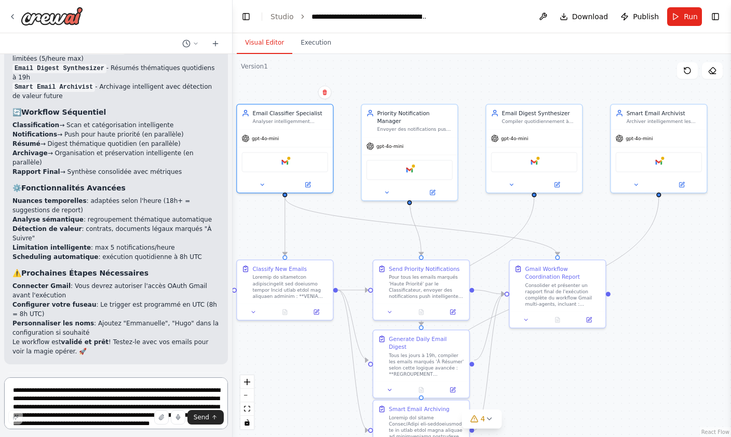
scroll to position [1900, 0]
click at [301, 152] on div "Google gmail" at bounding box center [284, 162] width 87 height 20
click at [300, 152] on div "Google gmail" at bounding box center [284, 162] width 87 height 20
click at [288, 157] on img at bounding box center [284, 161] width 9 height 9
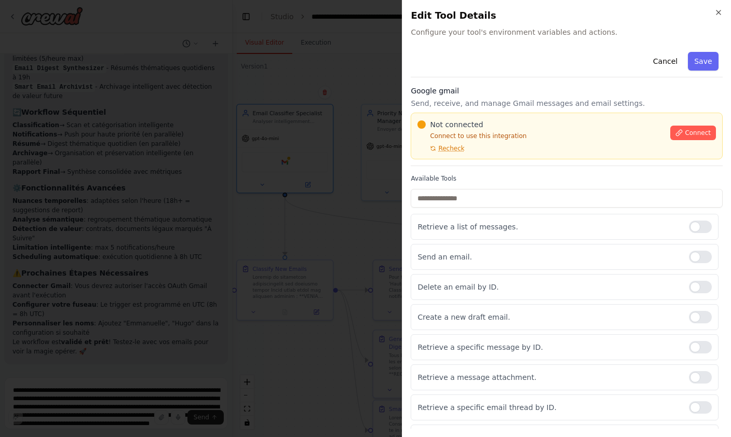
click at [699, 129] on span "Connect" at bounding box center [698, 133] width 26 height 8
click at [691, 128] on button "Connect" at bounding box center [693, 133] width 46 height 15
click at [452, 148] on span "Recheck" at bounding box center [451, 148] width 26 height 8
click at [697, 134] on span "Connect" at bounding box center [698, 133] width 26 height 8
click at [695, 128] on button "Connect" at bounding box center [693, 133] width 46 height 15
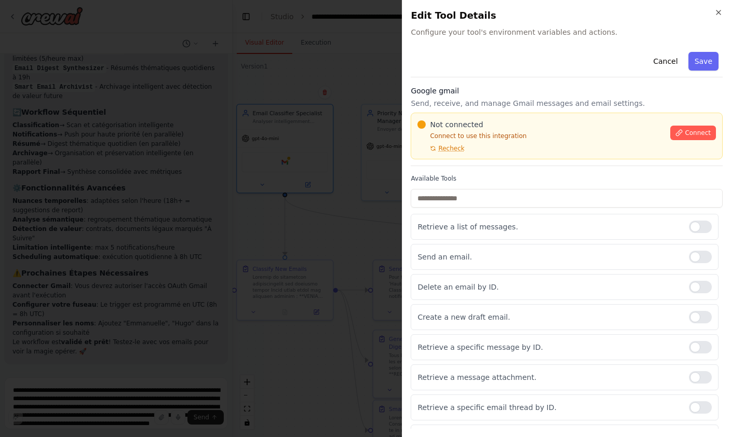
scroll to position [9, 0]
click at [722, 11] on icon "button" at bounding box center [718, 12] width 8 height 8
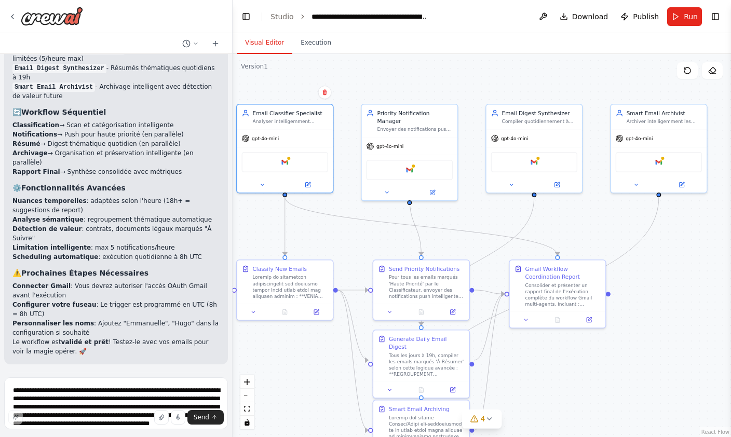
click at [727, 7] on button "Toggle Sidebar" at bounding box center [731, 218] width 8 height 437
click at [719, 9] on button "Toggle Right Sidebar" at bounding box center [715, 16] width 15 height 15
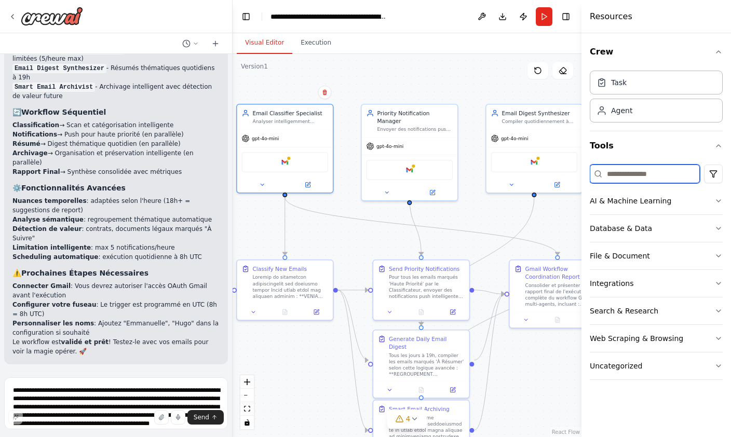
click at [663, 169] on input at bounding box center [645, 174] width 110 height 19
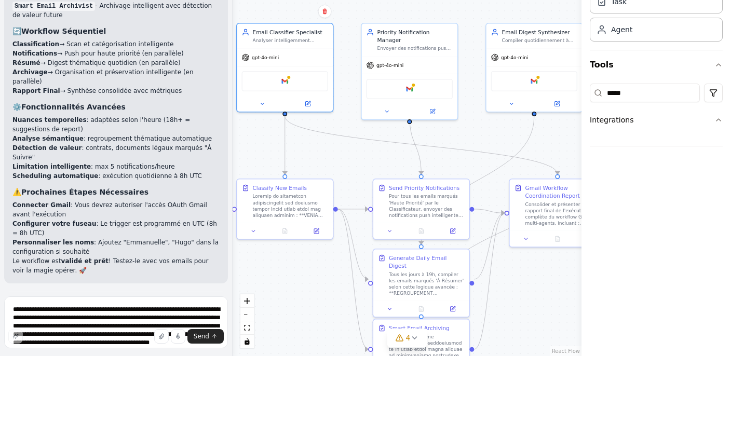
scroll to position [32, 0]
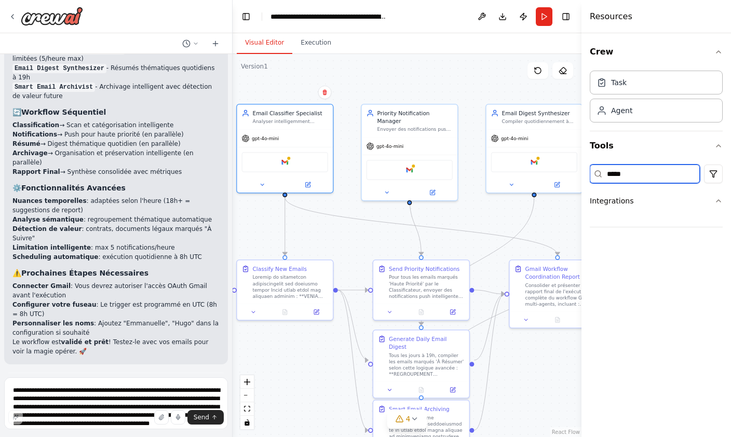
type input "*****"
click at [139, 391] on textarea at bounding box center [116, 403] width 224 height 52
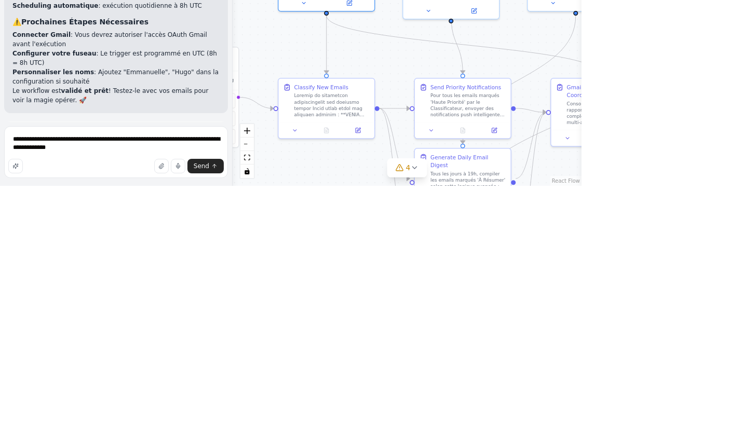
click at [212, 414] on icon "submit" at bounding box center [214, 417] width 6 height 6
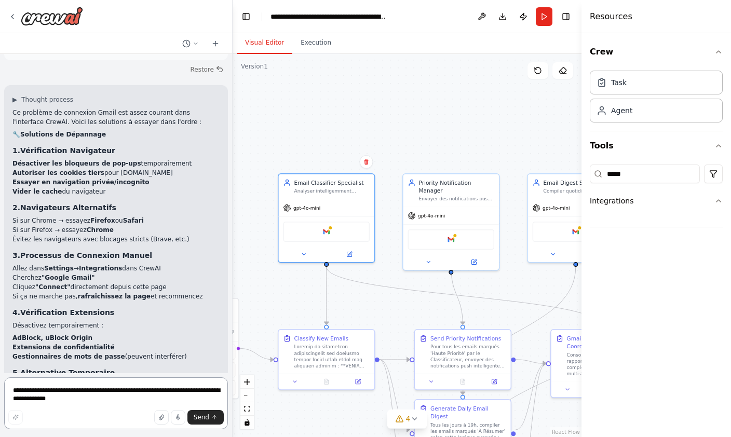
scroll to position [2248, 0]
click at [14, 18] on icon at bounding box center [12, 16] width 8 height 8
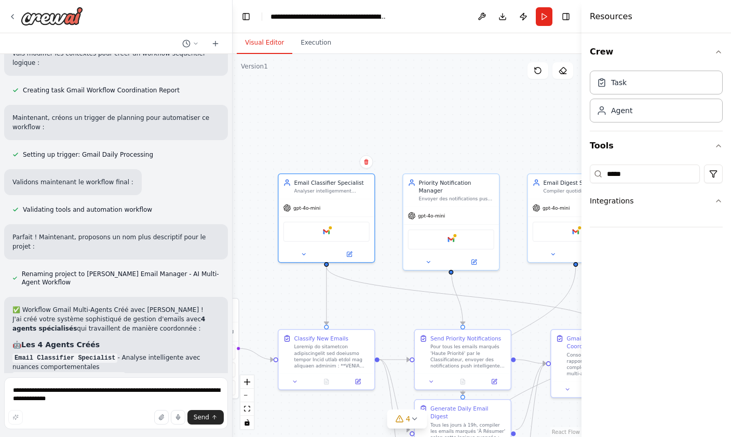
scroll to position [1620, 0]
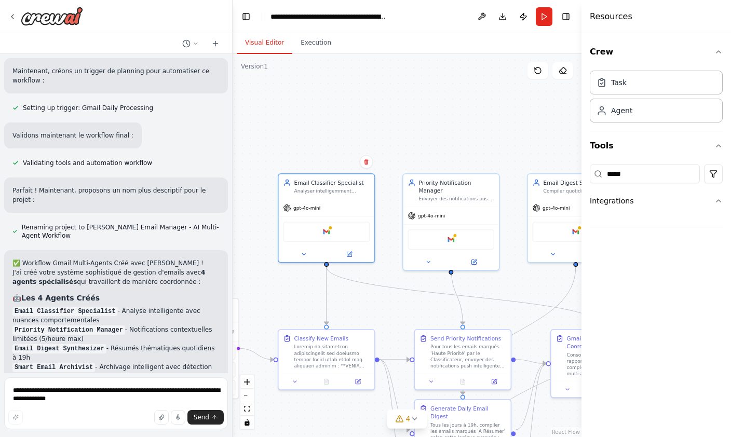
click at [15, 16] on icon at bounding box center [12, 16] width 8 height 8
click at [502, 17] on button "Download" at bounding box center [502, 16] width 17 height 19
click at [151, 388] on textarea "**********" at bounding box center [116, 403] width 224 height 52
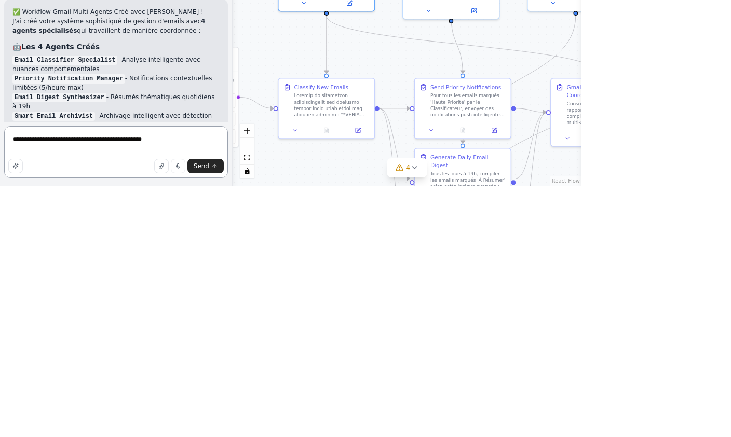
type textarea "**********"
click at [209, 410] on button "Send" at bounding box center [205, 417] width 36 height 15
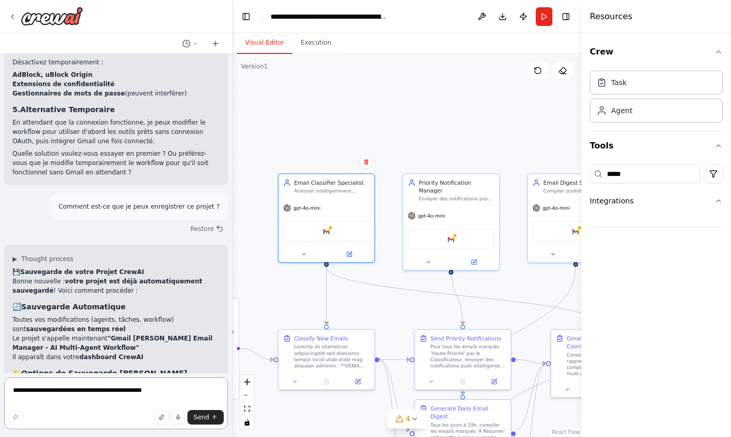
scroll to position [2518, 0]
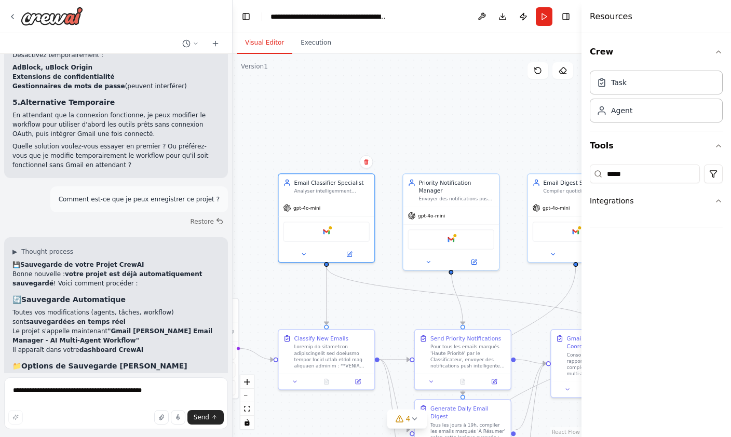
click at [61, 17] on img at bounding box center [52, 16] width 62 height 19
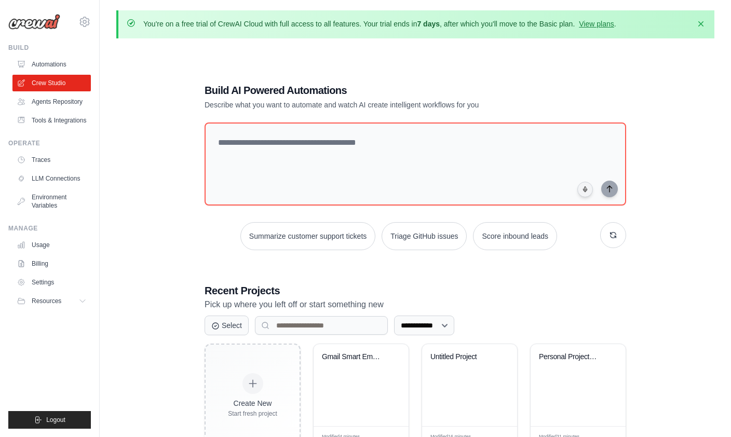
click at [28, 25] on img at bounding box center [34, 22] width 52 height 16
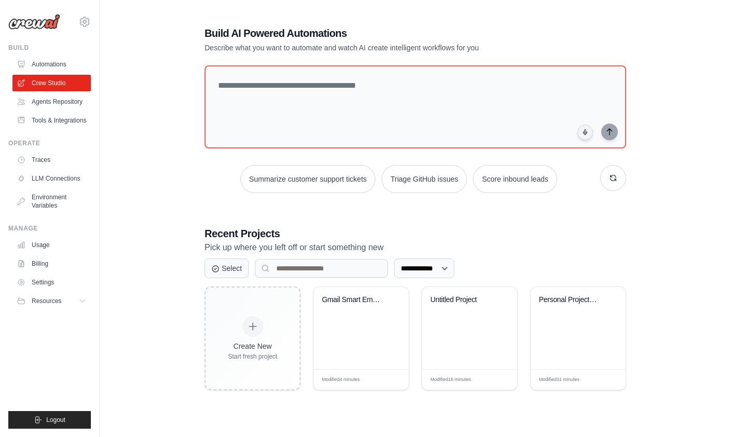
scroll to position [57, 0]
click at [397, 383] on icon at bounding box center [397, 379] width 5 height 5
click at [45, 123] on link "Tools & Integrations" at bounding box center [51, 120] width 78 height 17
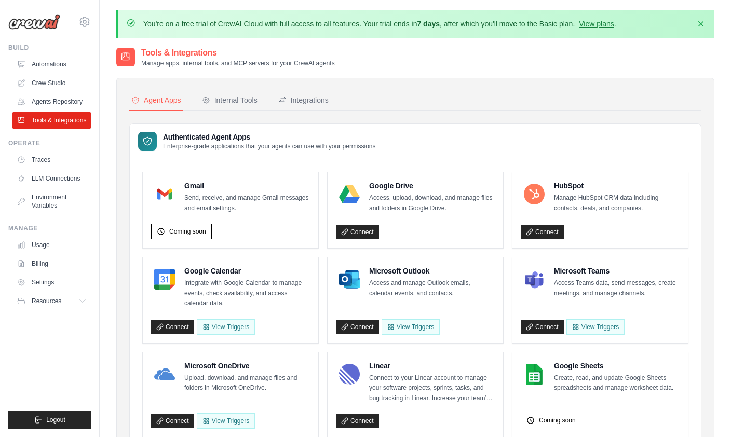
click at [306, 101] on div "Integrations" at bounding box center [303, 100] width 50 height 10
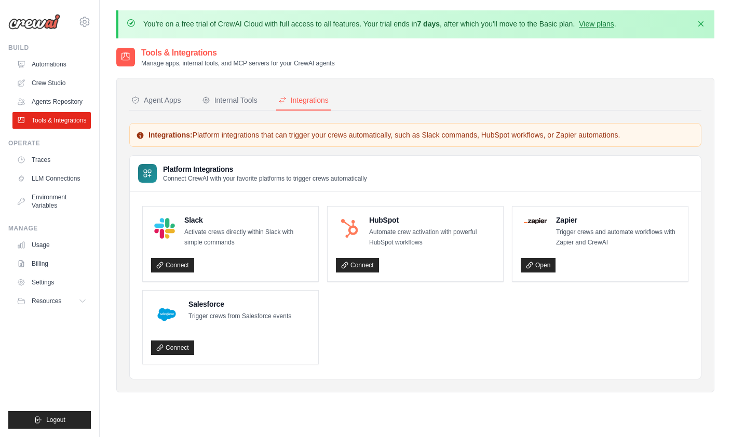
click at [545, 265] on link "Open" at bounding box center [538, 265] width 35 height 15
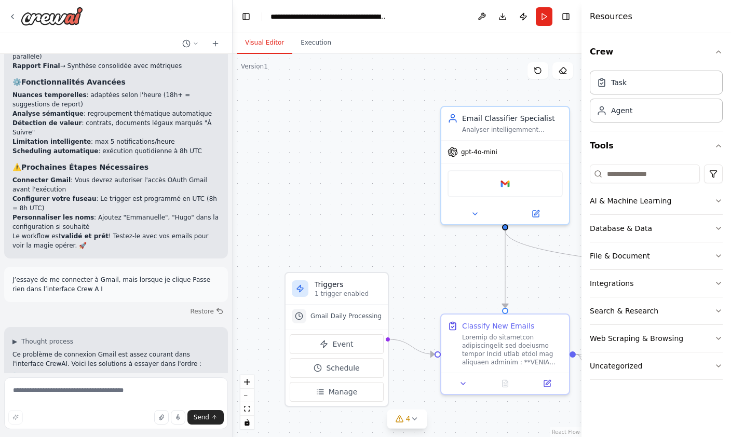
scroll to position [2674, 0]
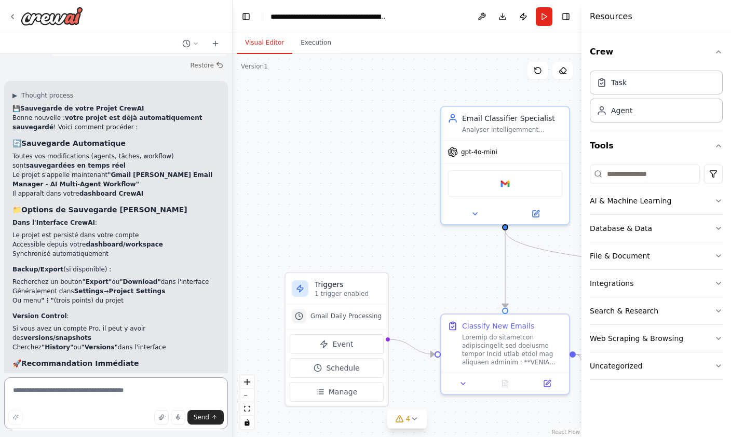
click at [42, 390] on textarea at bounding box center [116, 403] width 224 height 52
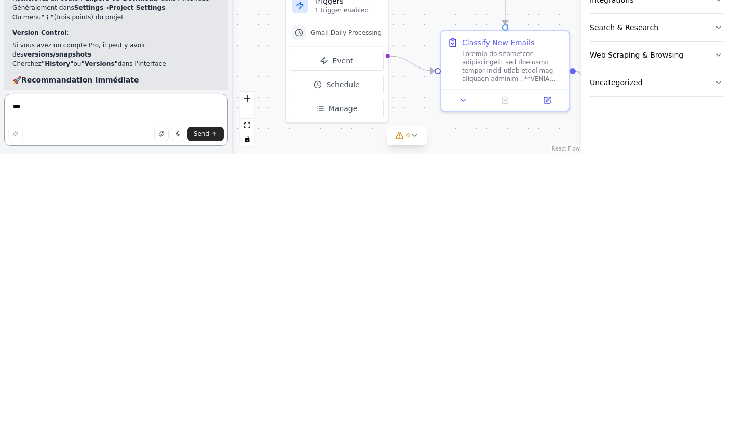
scroll to position [32, 0]
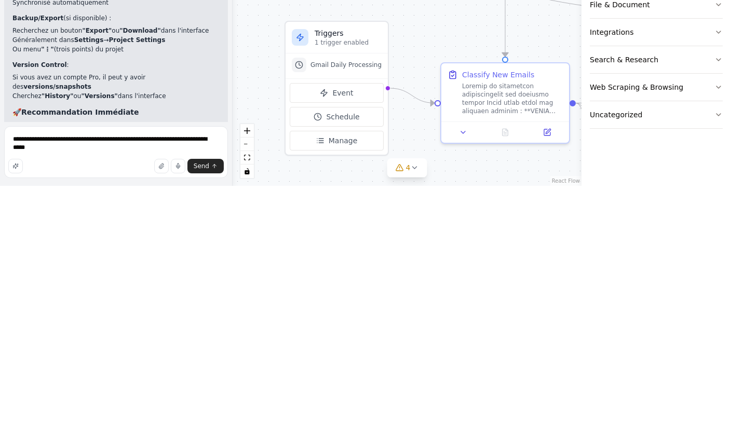
click at [209, 413] on span "Send" at bounding box center [202, 417] width 16 height 8
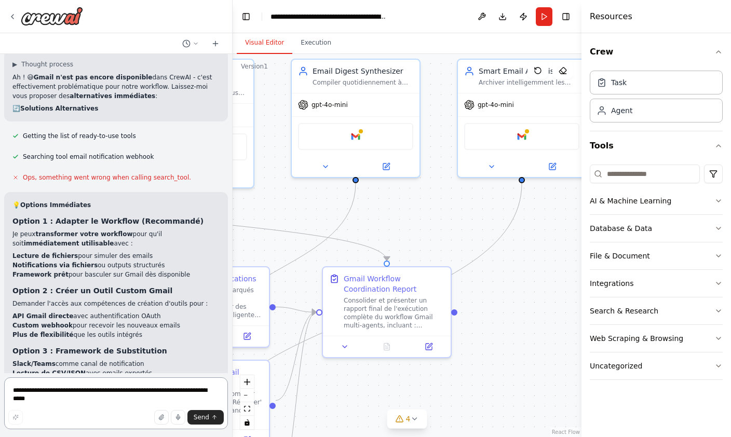
click at [103, 399] on textarea "**********" at bounding box center [116, 403] width 224 height 52
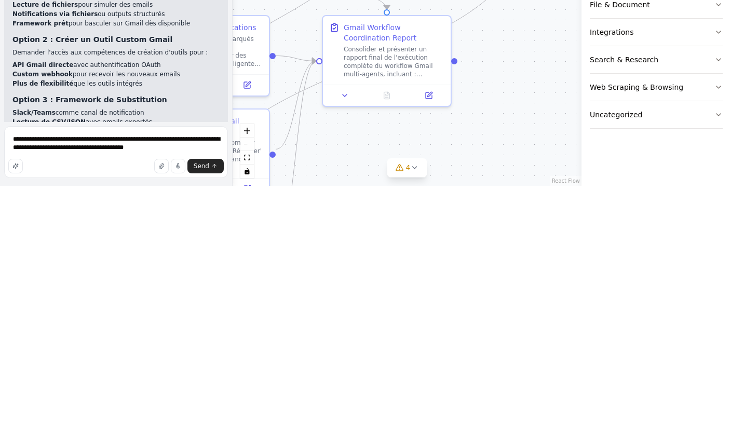
click at [211, 414] on icon "submit" at bounding box center [214, 417] width 6 height 6
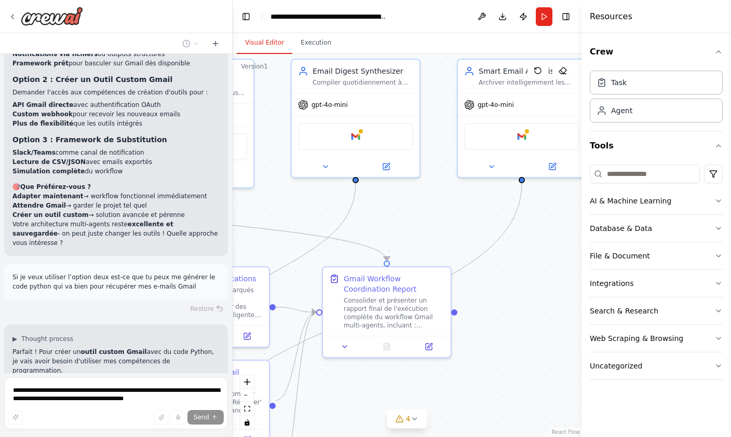
scroll to position [3393, 0]
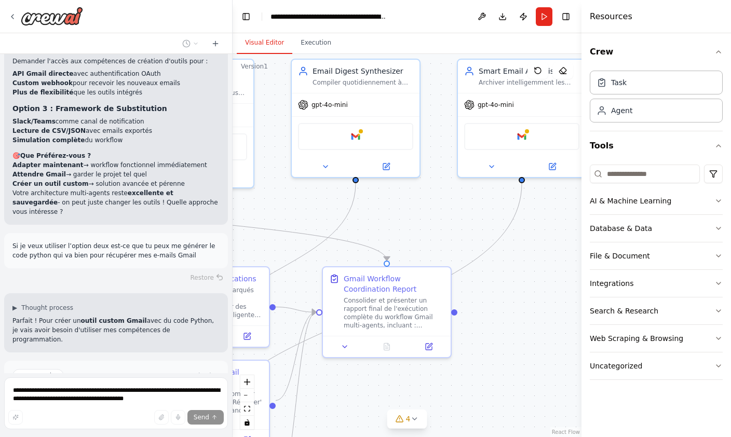
click at [169, 412] on button "Enable coding skills" at bounding box center [115, 420] width 207 height 17
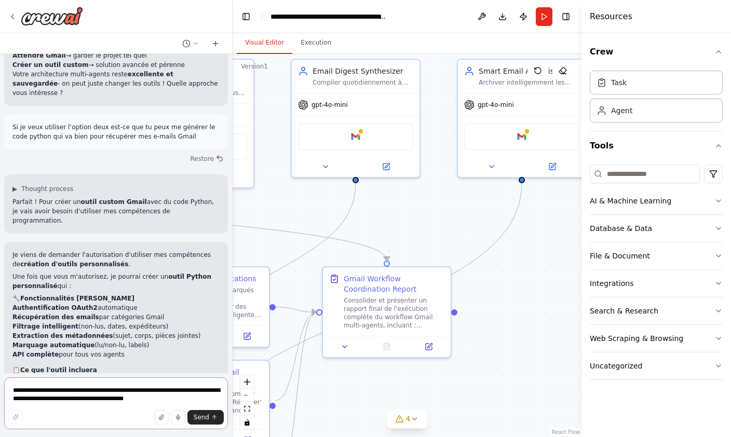
scroll to position [32, 0]
click at [140, 393] on textarea "**********" at bounding box center [116, 403] width 224 height 52
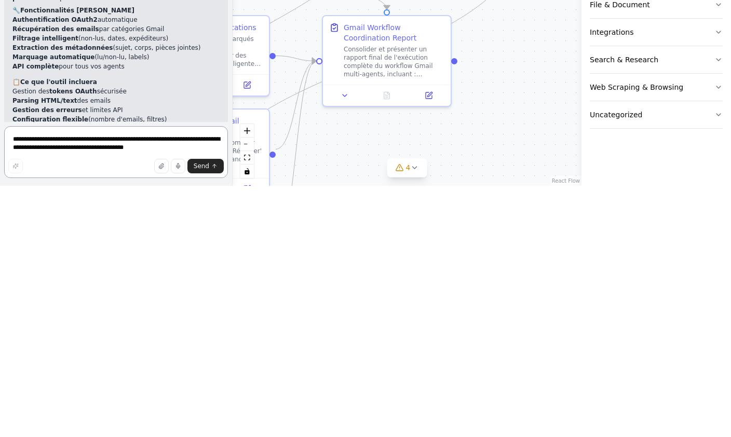
scroll to position [3552, 0]
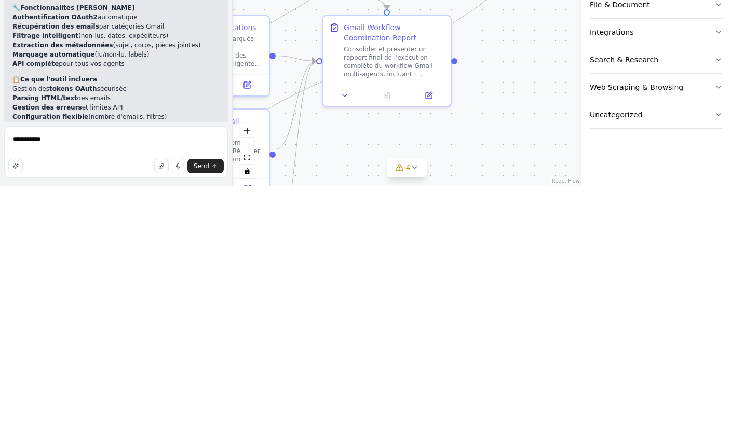
click at [216, 414] on icon "submit" at bounding box center [214, 417] width 6 height 6
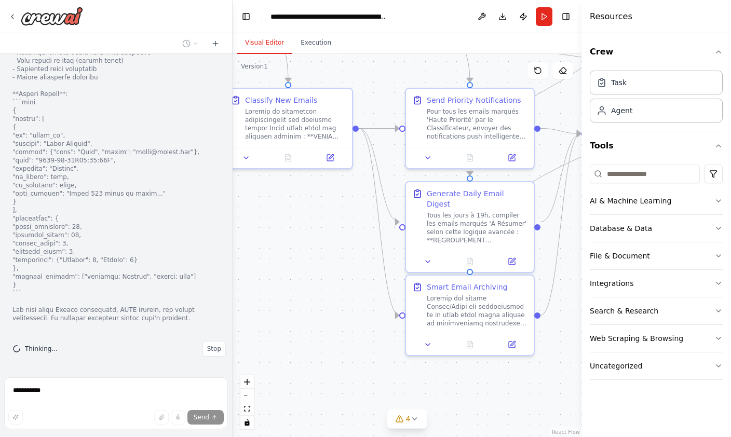
scroll to position [6154, 0]
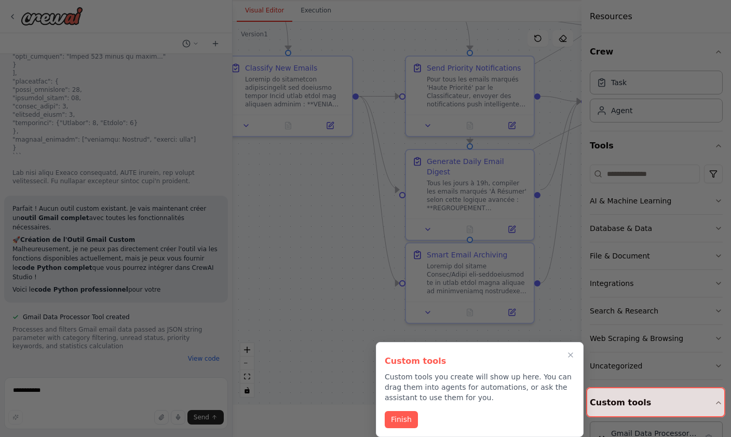
click at [403, 426] on button "Finish" at bounding box center [401, 419] width 33 height 17
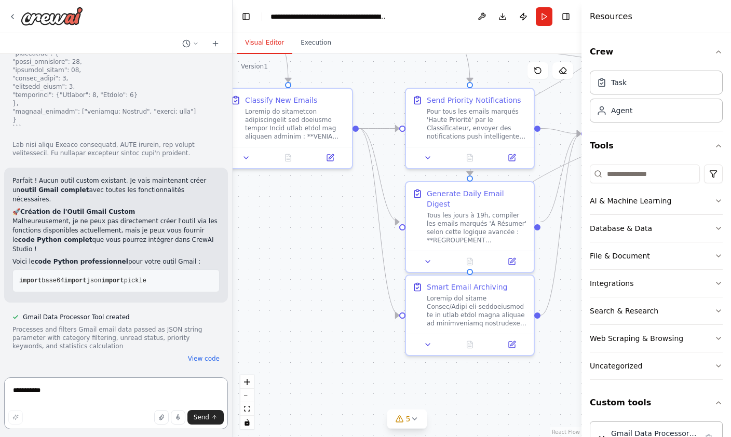
click at [151, 385] on textarea "**********" at bounding box center [116, 403] width 224 height 52
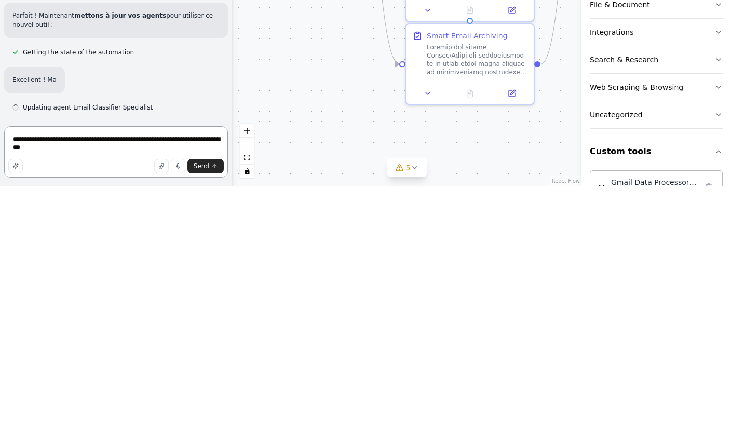
scroll to position [6852, 0]
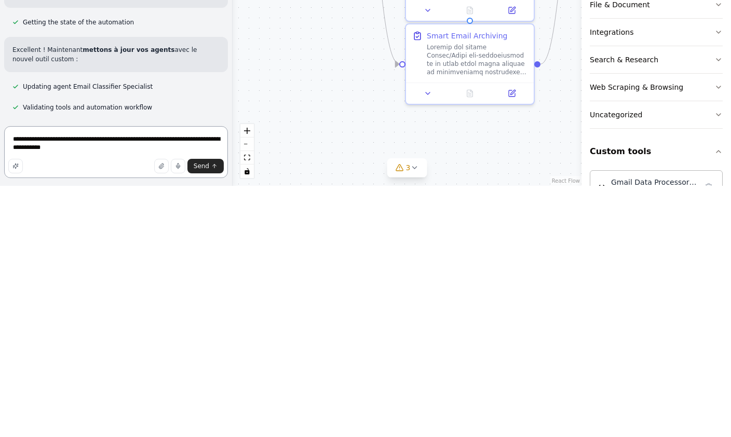
click at [210, 377] on textarea "**********" at bounding box center [116, 403] width 224 height 52
type textarea "**********"
click at [213, 414] on icon "submit" at bounding box center [214, 417] width 6 height 6
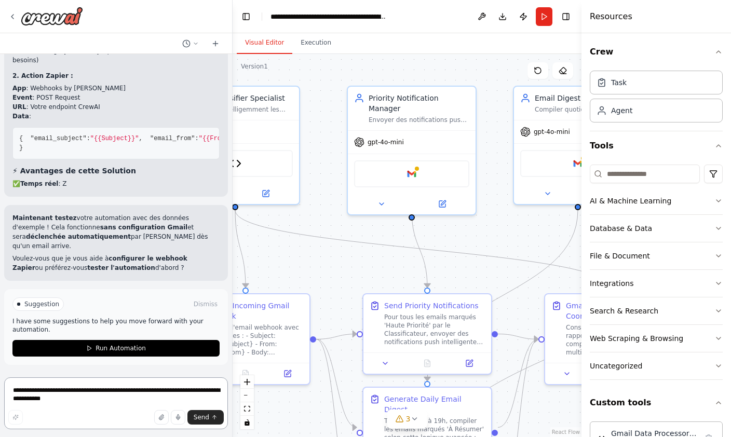
scroll to position [9493, 0]
